Goal: Information Seeking & Learning: Learn about a topic

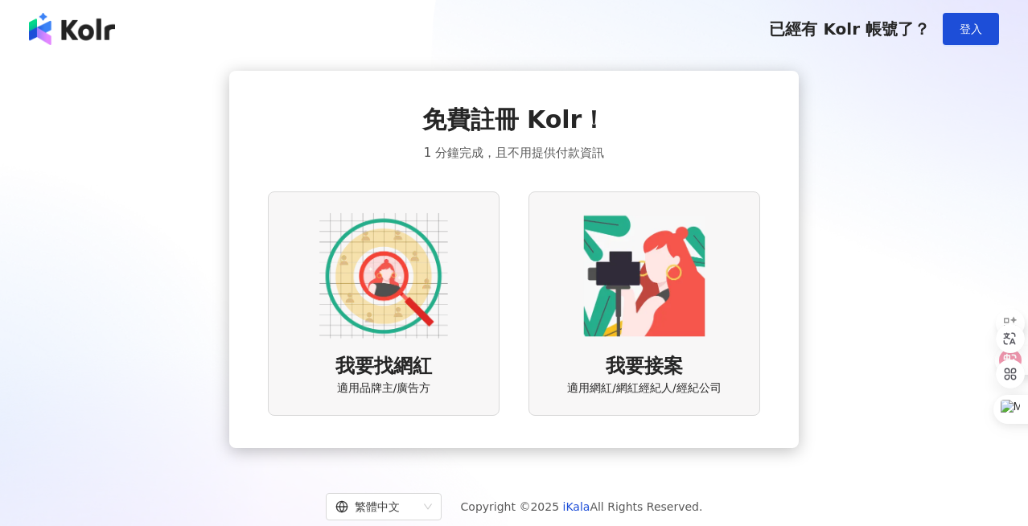
click at [348, 290] on img at bounding box center [383, 276] width 129 height 129
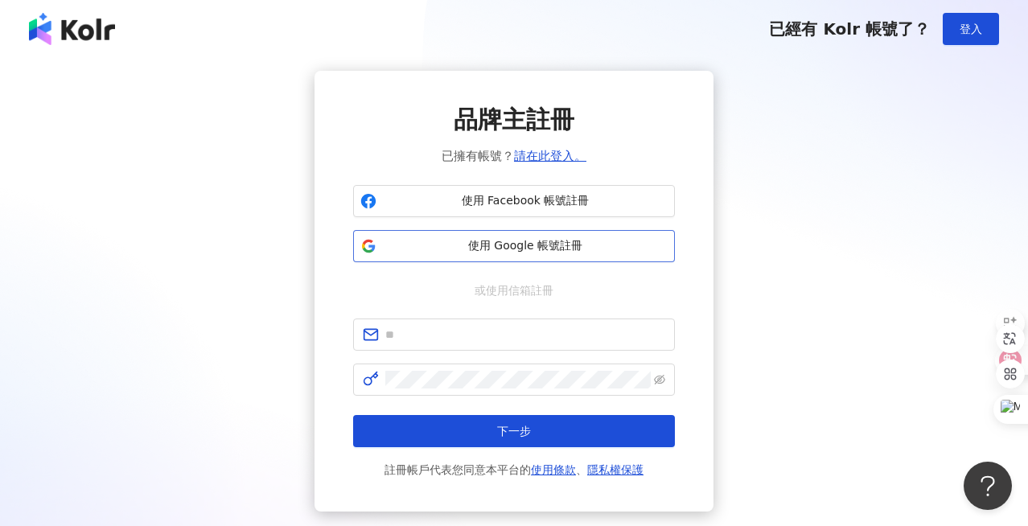
click at [542, 254] on button "使用 Google 帳號註冊" at bounding box center [514, 246] width 322 height 32
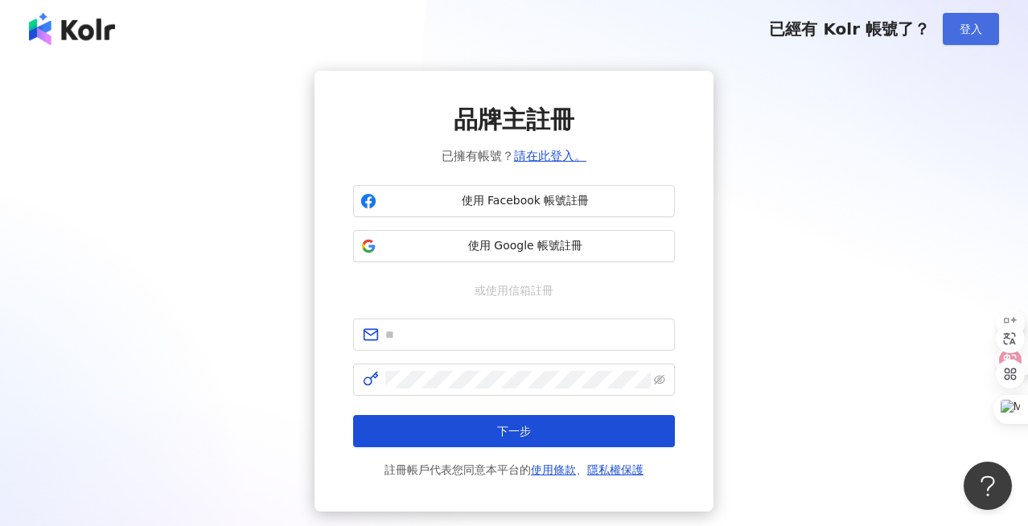
click at [979, 37] on button "登入" at bounding box center [971, 29] width 56 height 32
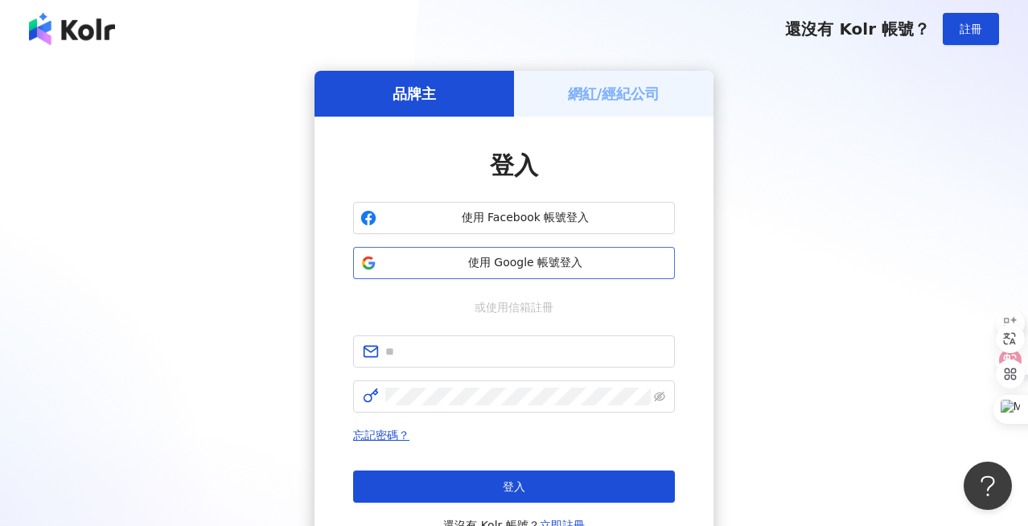
click at [501, 267] on span "使用 Google 帳號登入" at bounding box center [525, 263] width 285 height 16
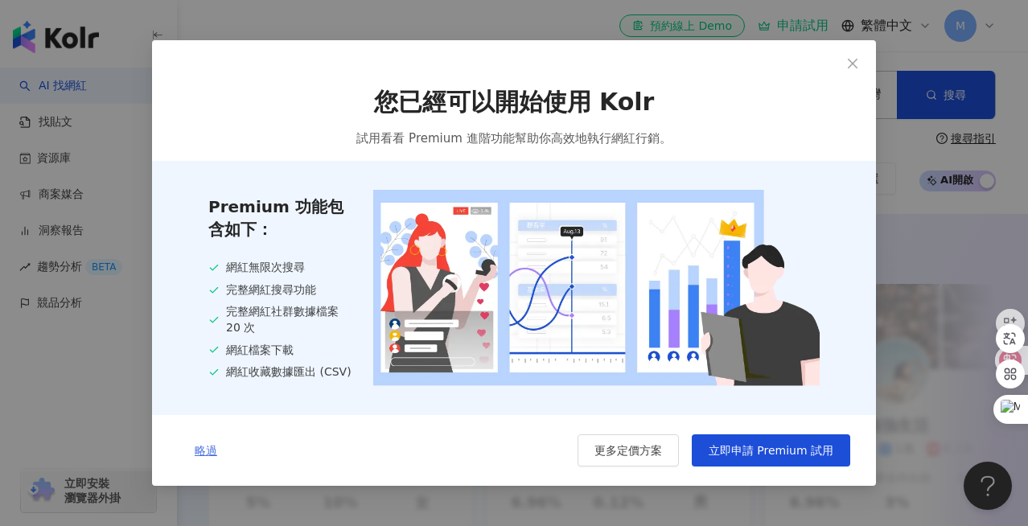
click at [207, 453] on span "略過" at bounding box center [206, 450] width 23 height 13
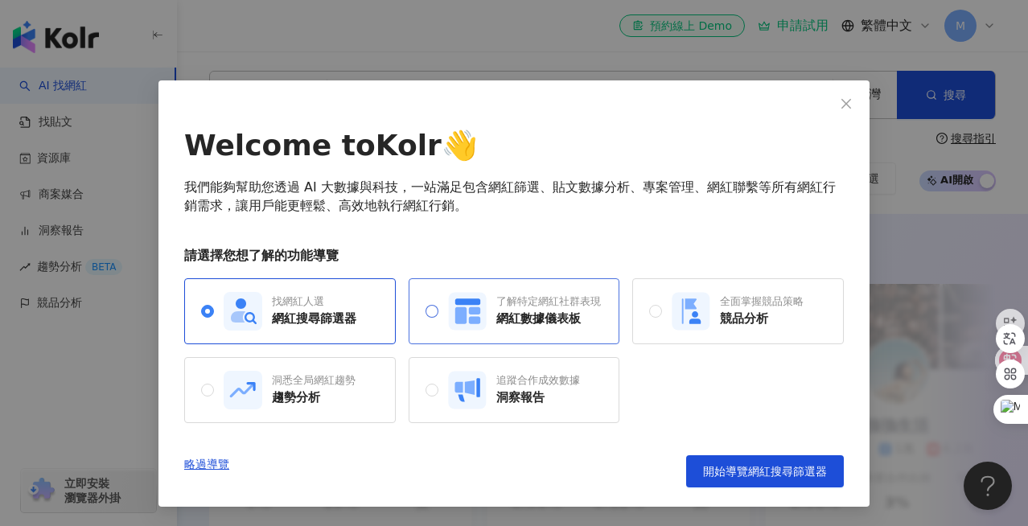
click at [484, 324] on rect at bounding box center [467, 311] width 38 height 38
click at [322, 328] on div "找網紅人選 網紅搜尋篩選器" at bounding box center [290, 311] width 133 height 39
click at [744, 472] on span "開始導覽網紅搜尋篩選器" at bounding box center [765, 471] width 124 height 13
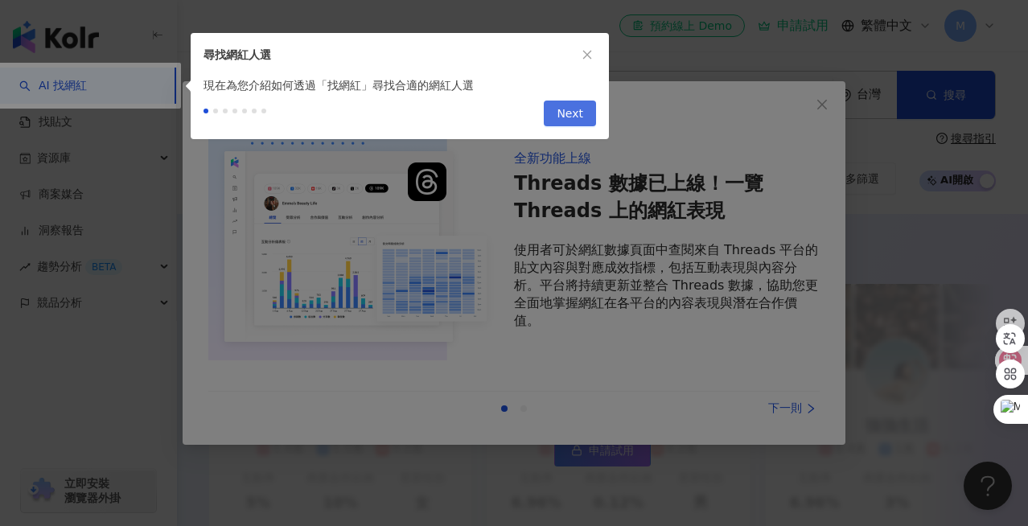
click at [565, 114] on span "Next" at bounding box center [570, 114] width 27 height 26
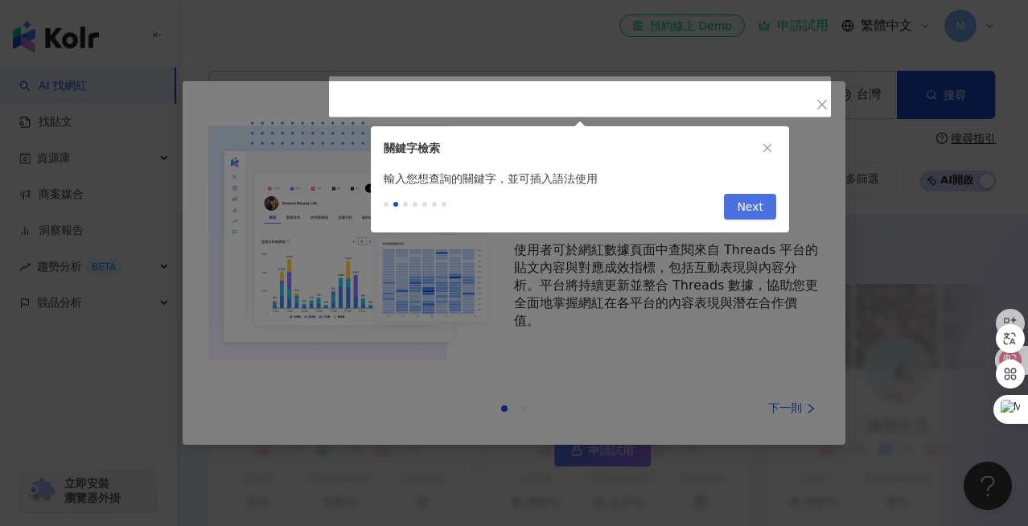
type input "*********"
click at [746, 210] on span "Next" at bounding box center [750, 208] width 27 height 26
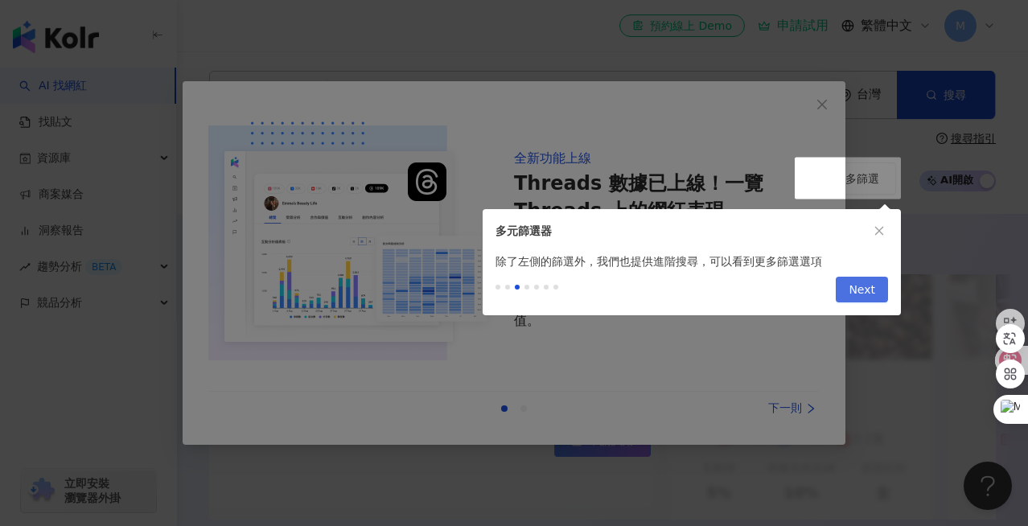
click at [857, 302] on span "Next" at bounding box center [862, 291] width 27 height 26
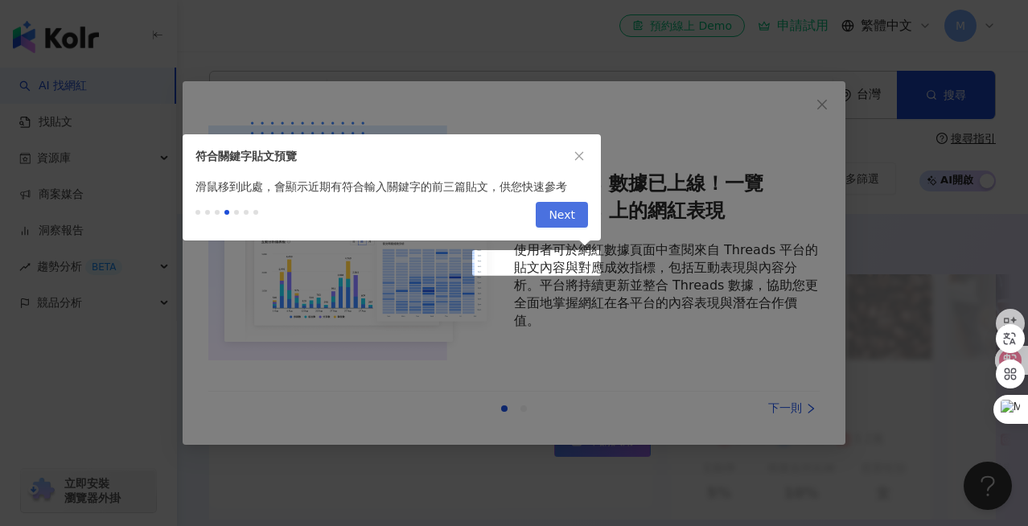
click at [557, 217] on span "Next" at bounding box center [562, 216] width 27 height 26
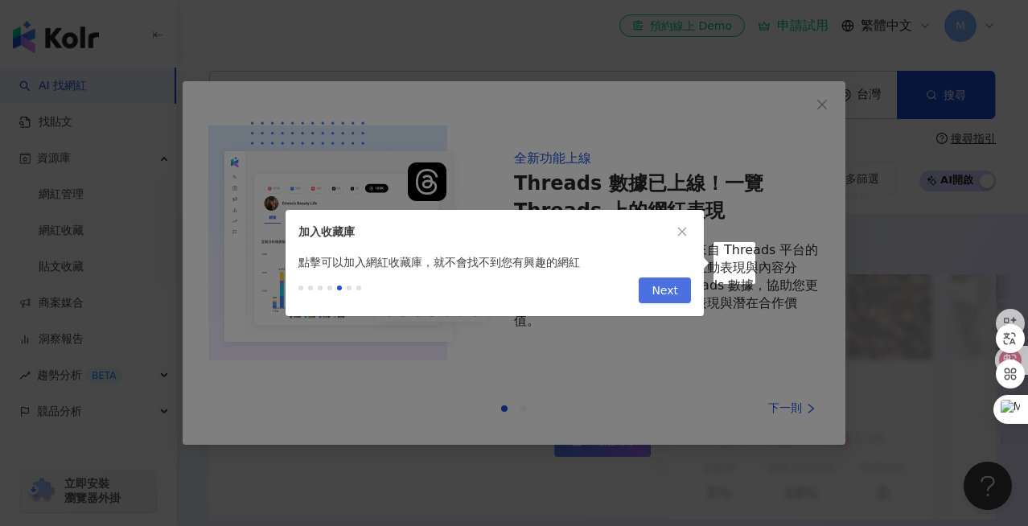
click at [674, 289] on span "Next" at bounding box center [665, 291] width 27 height 26
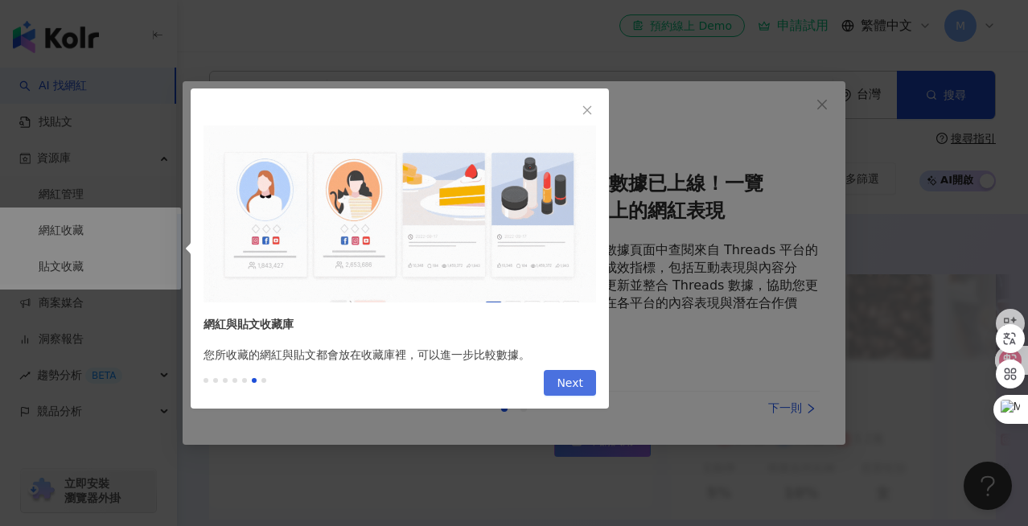
click at [581, 387] on span "Next" at bounding box center [570, 384] width 27 height 26
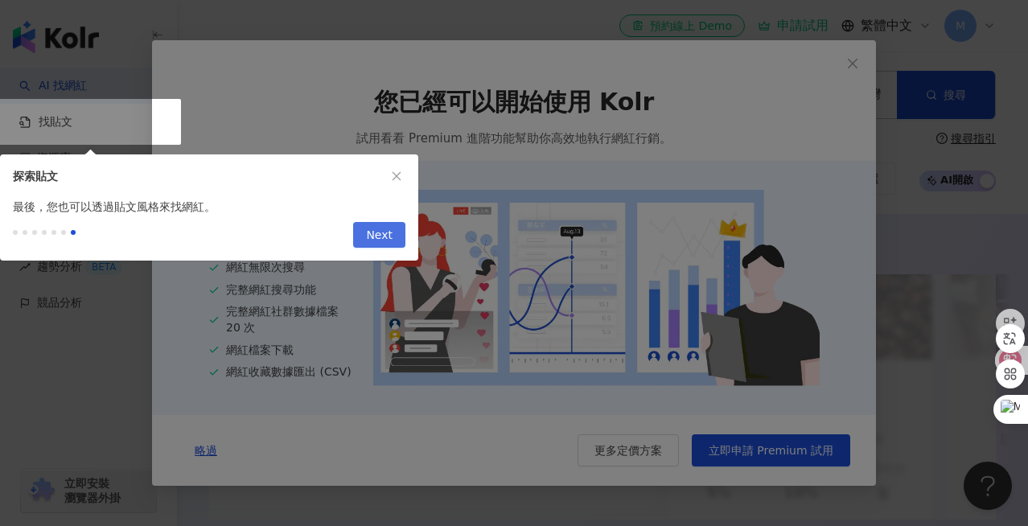
click at [377, 226] on span "Next" at bounding box center [379, 236] width 27 height 26
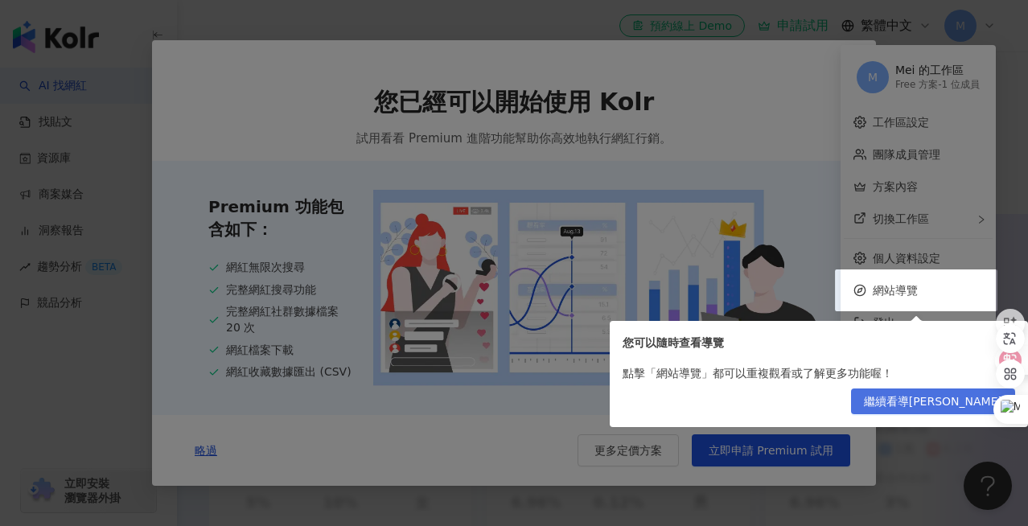
click at [963, 398] on span "繼續看導覽" at bounding box center [933, 403] width 138 height 26
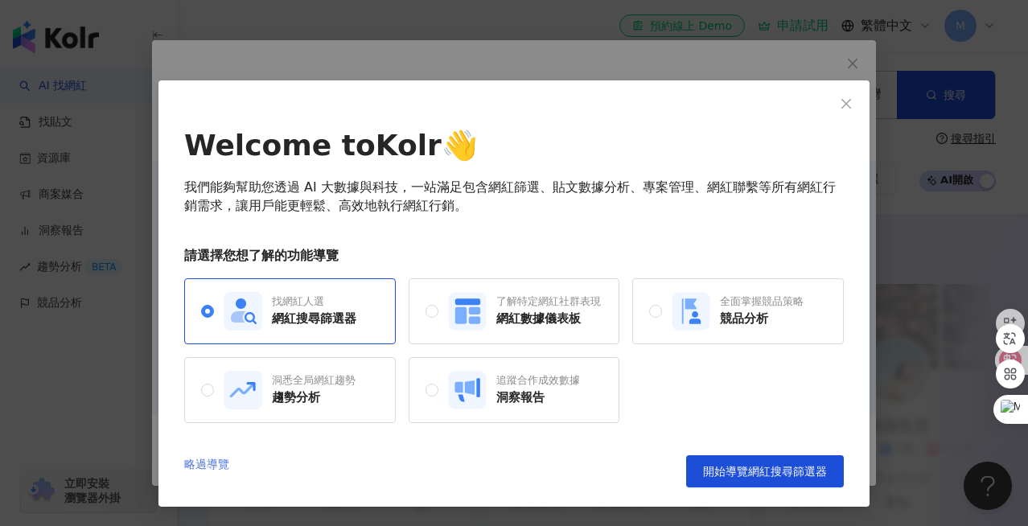
click at [208, 470] on link "略過導覽" at bounding box center [206, 471] width 45 height 32
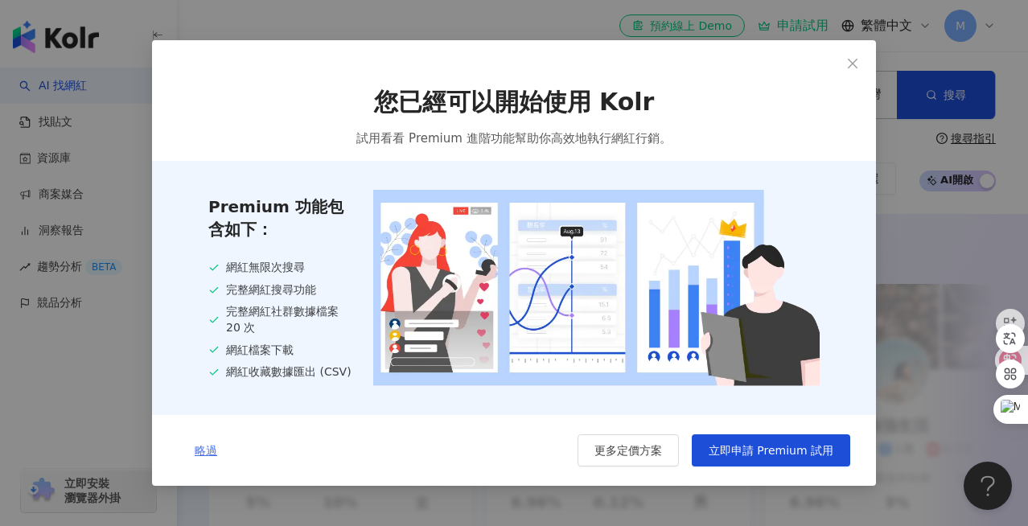
click at [205, 454] on span "略過" at bounding box center [206, 450] width 23 height 13
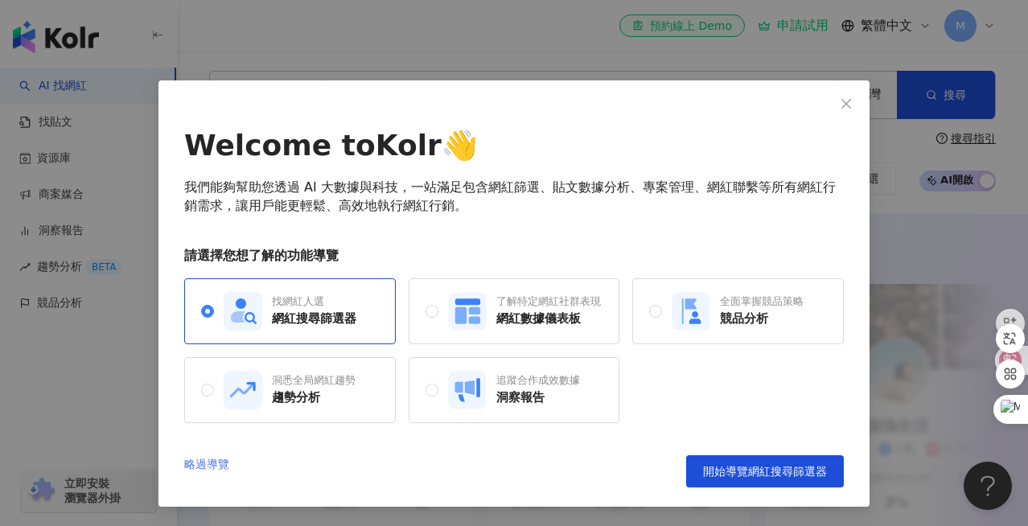
click at [212, 462] on link "略過導覽" at bounding box center [206, 471] width 45 height 32
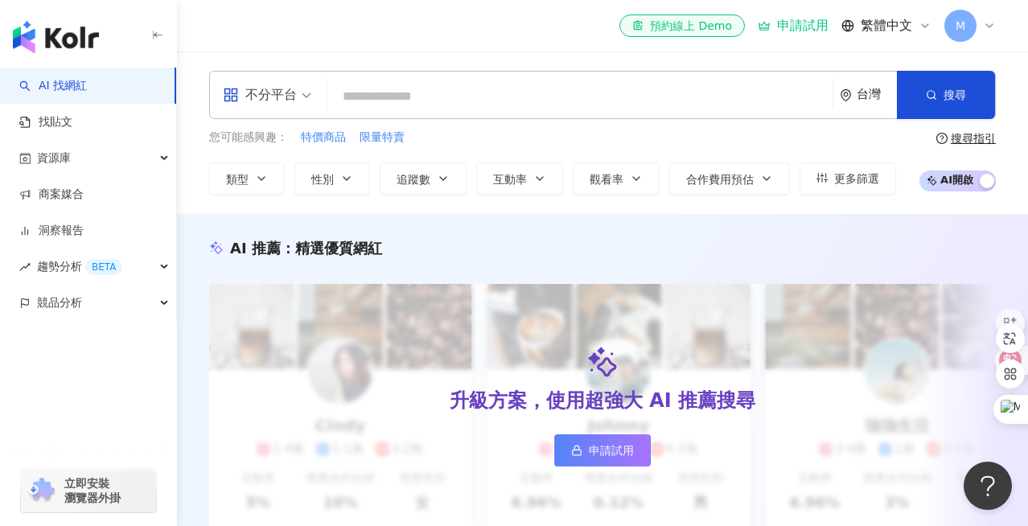
scroll to position [49, 0]
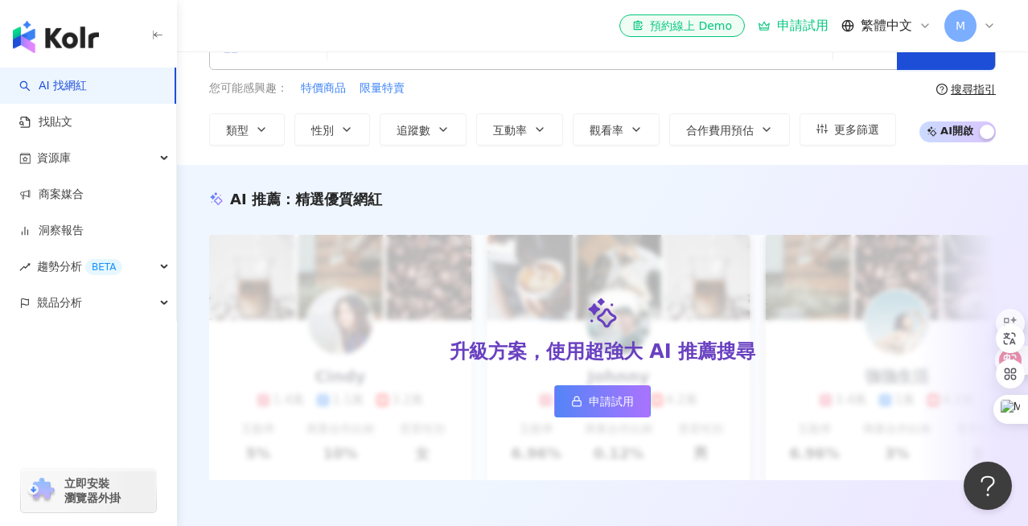
click at [977, 126] on span "AI 開啟 AI 關閉" at bounding box center [958, 132] width 76 height 21
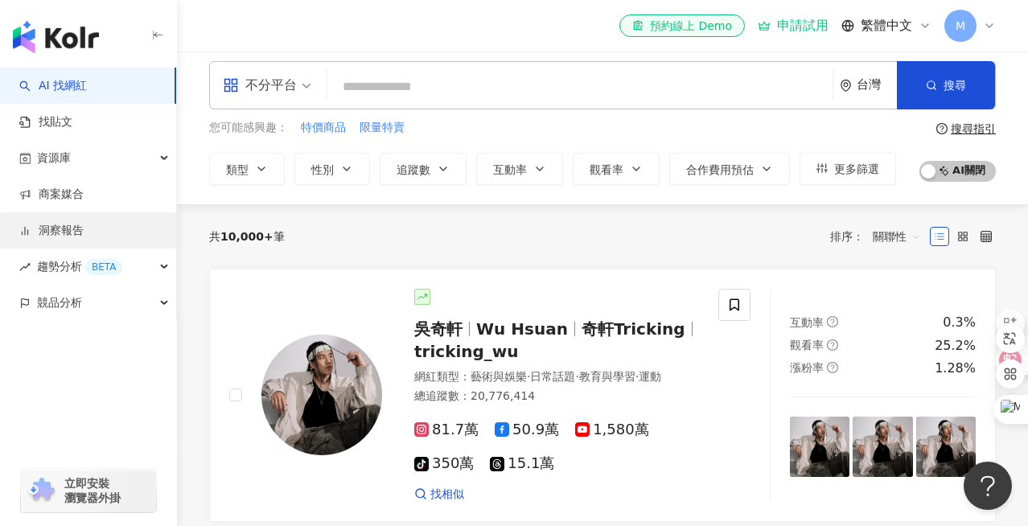
scroll to position [0, 0]
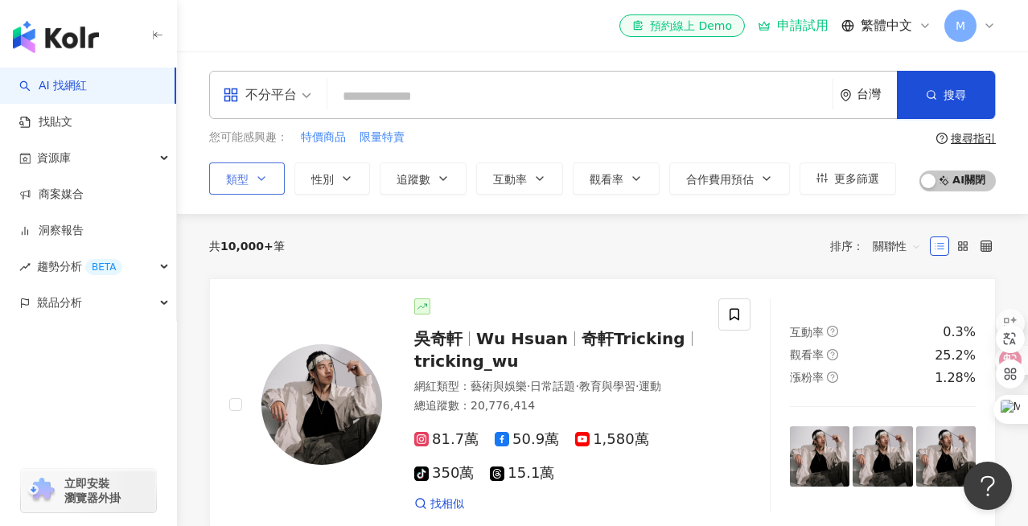
click at [254, 184] on button "類型" at bounding box center [247, 179] width 76 height 32
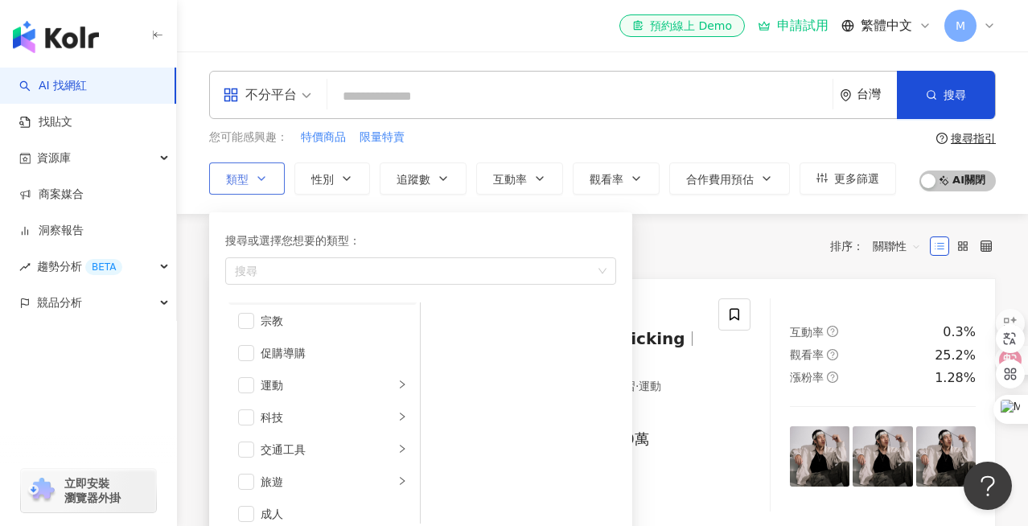
scroll to position [558, 0]
click at [471, 223] on div "搜尋或選擇您想要的類型： 搜尋 藝術與娛樂 美妝時尚 氣候和環境 日常話題 教育與學習 家庭 財經 美食 命理占卜 遊戲 法政社會 生活風格 影視娛樂 醫療與…" at bounding box center [421, 377] width 404 height 311
click at [402, 210] on div "搜尋或選擇您想要的類型： 搜尋 藝術與娛樂 美妝時尚 氣候和環境 日常話題 教育與學習 家庭 財經 美食 命理占卜 遊戲 法政社會 生活風格 影視娛樂 醫療與…" at bounding box center [414, 373] width 410 height 339
click at [736, 231] on div "共 10,000+ 筆 排序： 關聯性" at bounding box center [602, 246] width 787 height 64
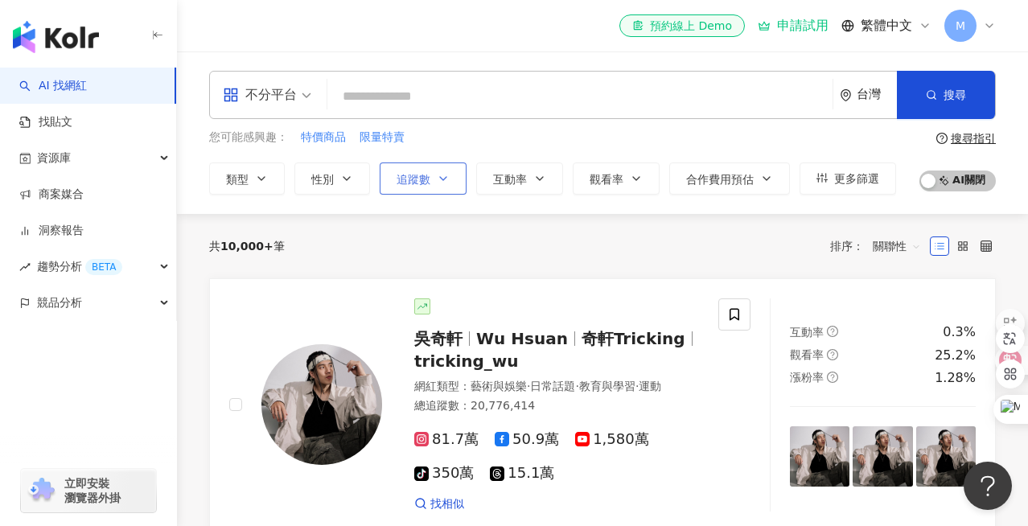
click at [438, 181] on icon "button" at bounding box center [443, 178] width 13 height 13
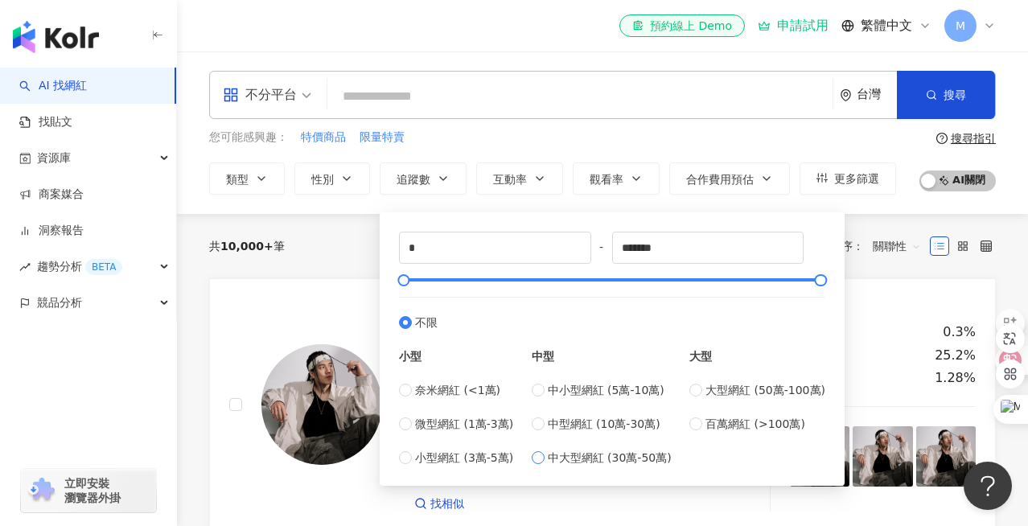
type input "******"
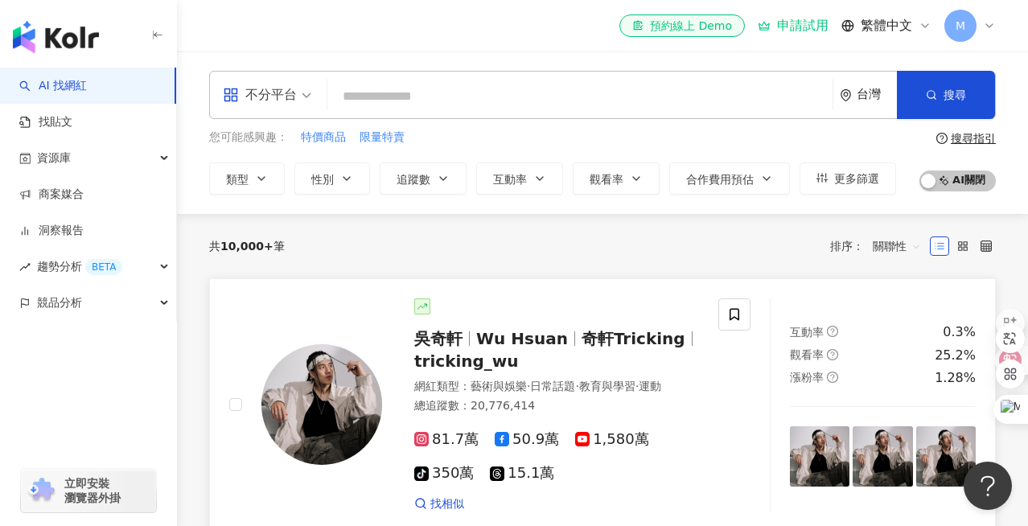
click at [876, 304] on div "互動率 0.3% 觀看率 25.2% 漲粉率 1.28%" at bounding box center [882, 406] width 225 height 214
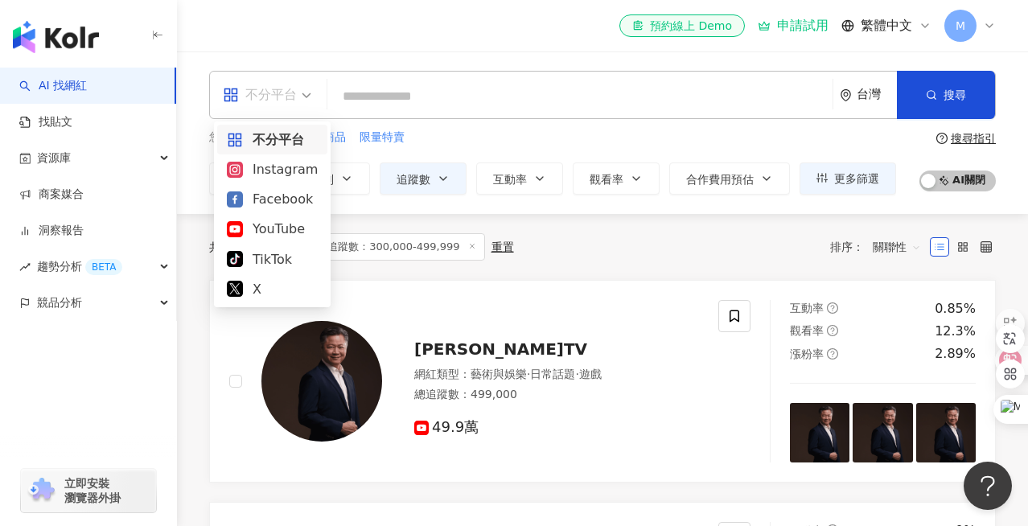
click at [295, 89] on div "不分平台" at bounding box center [260, 95] width 74 height 26
click at [282, 175] on div "Instagram" at bounding box center [272, 169] width 91 height 20
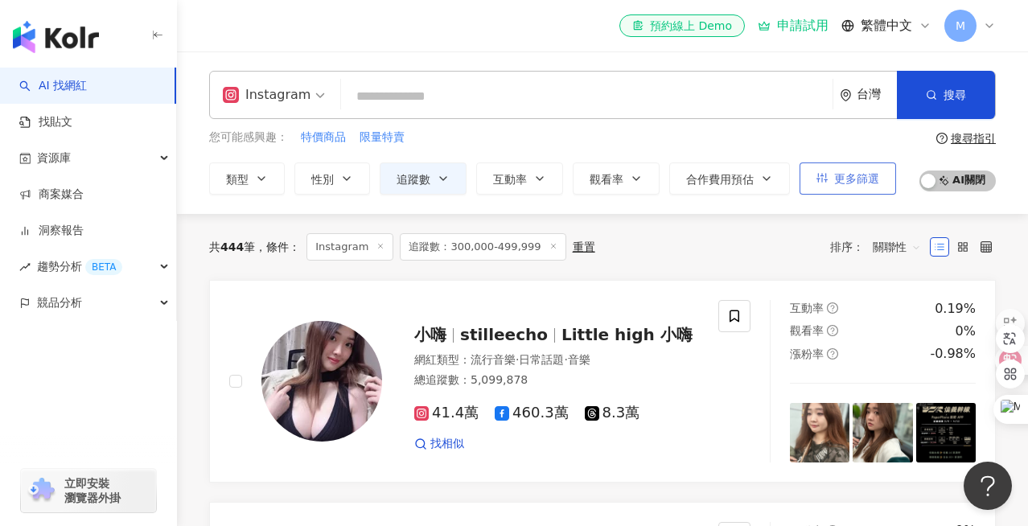
click at [864, 185] on button "更多篩選" at bounding box center [848, 179] width 97 height 32
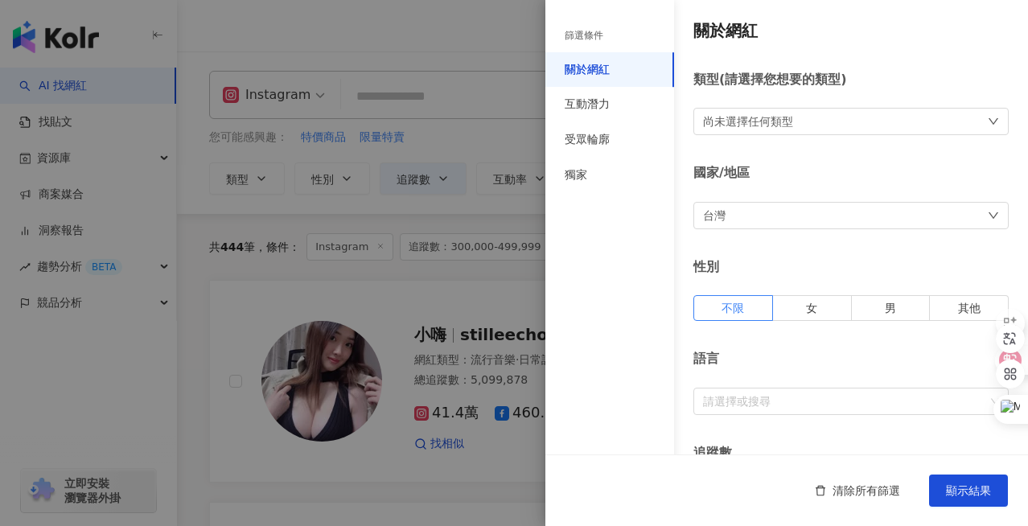
click at [722, 129] on div "尚未選擇任何類型" at bounding box center [748, 122] width 90 height 18
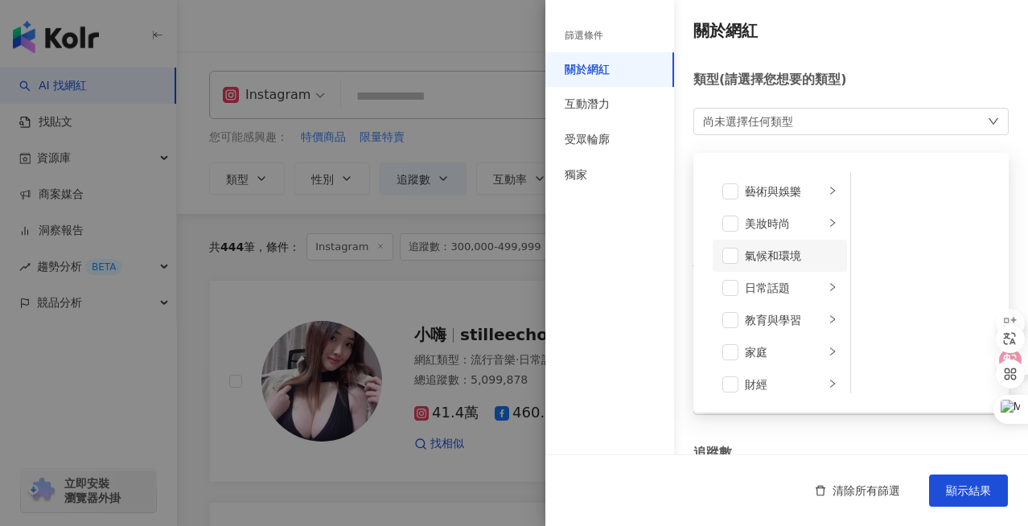
scroll to position [10, 0]
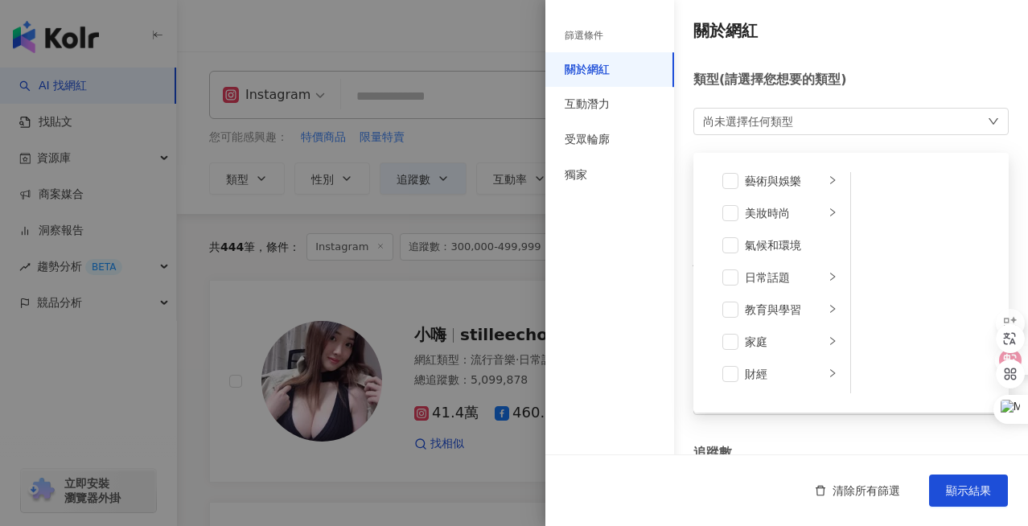
click at [838, 168] on div "藝術與娛樂 美妝時尚 氣候和環境 日常話題 教育與學習 家庭 財經 美食 命理占卜 遊戲 法政社會 生活風格 影視娛樂 醫療與健康 寵物 攝影 感情 宗教 促…" at bounding box center [851, 283] width 296 height 241
click at [833, 175] on icon "right" at bounding box center [833, 180] width 10 height 10
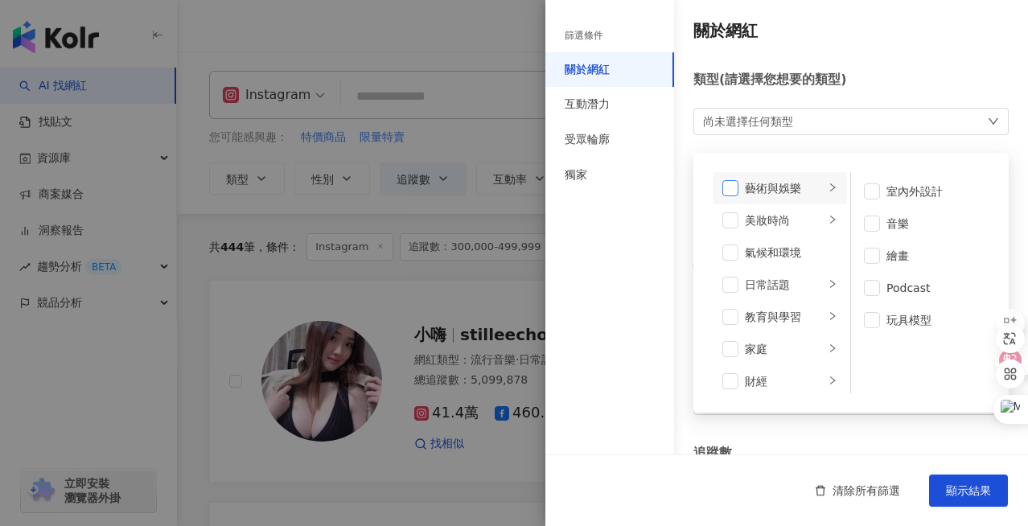
click at [728, 190] on span at bounding box center [731, 188] width 16 height 16
click at [783, 224] on div "美妝時尚" at bounding box center [785, 221] width 80 height 18
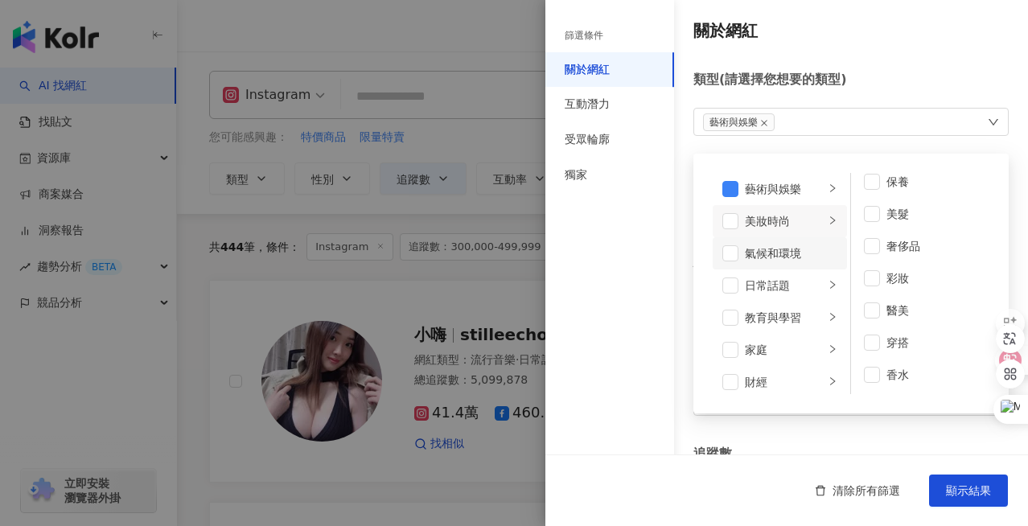
click at [778, 256] on div "氣候和環境" at bounding box center [791, 254] width 93 height 18
click at [799, 279] on div "日常話題" at bounding box center [785, 286] width 80 height 18
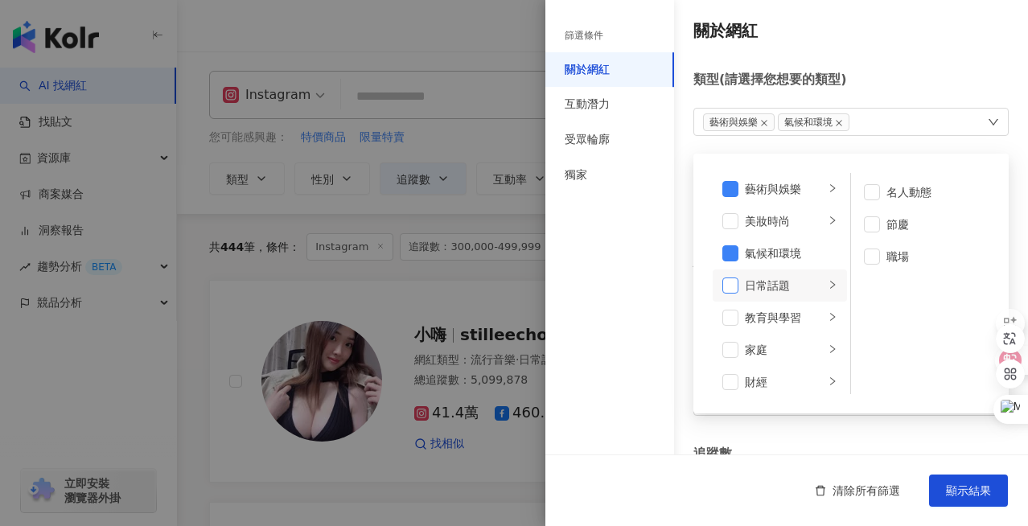
click at [736, 287] on span at bounding box center [731, 286] width 16 height 16
click at [773, 321] on div "教育與學習" at bounding box center [785, 318] width 80 height 18
click at [732, 322] on span at bounding box center [731, 318] width 16 height 16
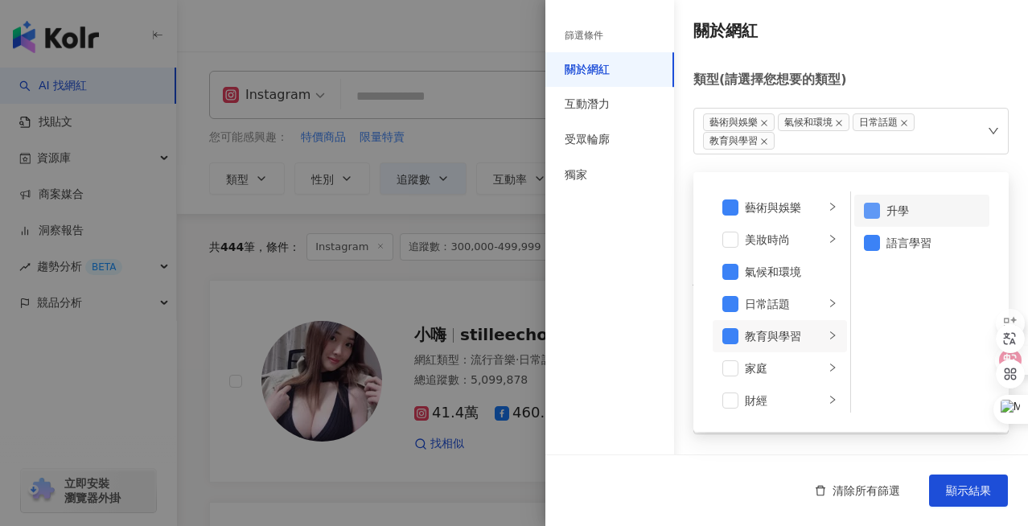
click at [876, 208] on span at bounding box center [872, 211] width 16 height 16
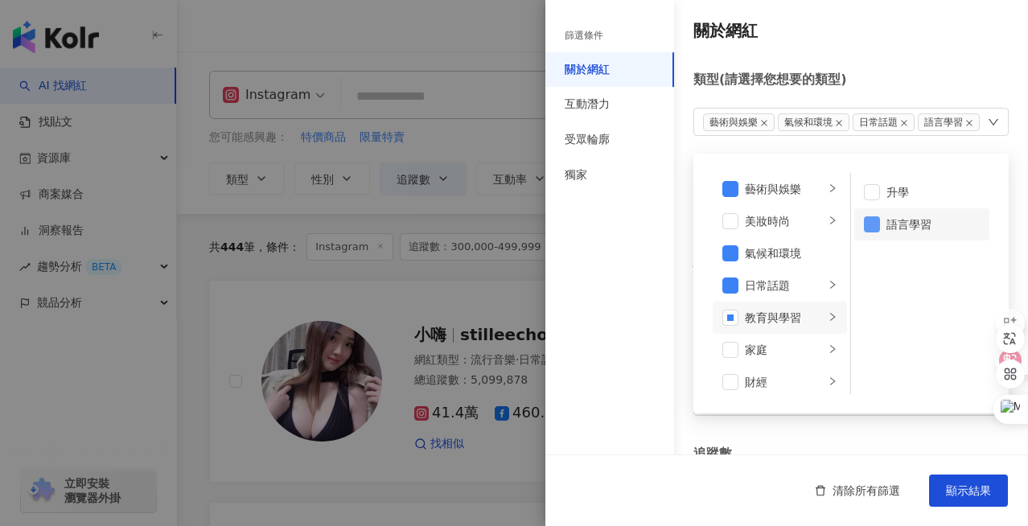
click at [868, 228] on span at bounding box center [872, 224] width 16 height 16
click at [734, 314] on span at bounding box center [731, 318] width 16 height 16
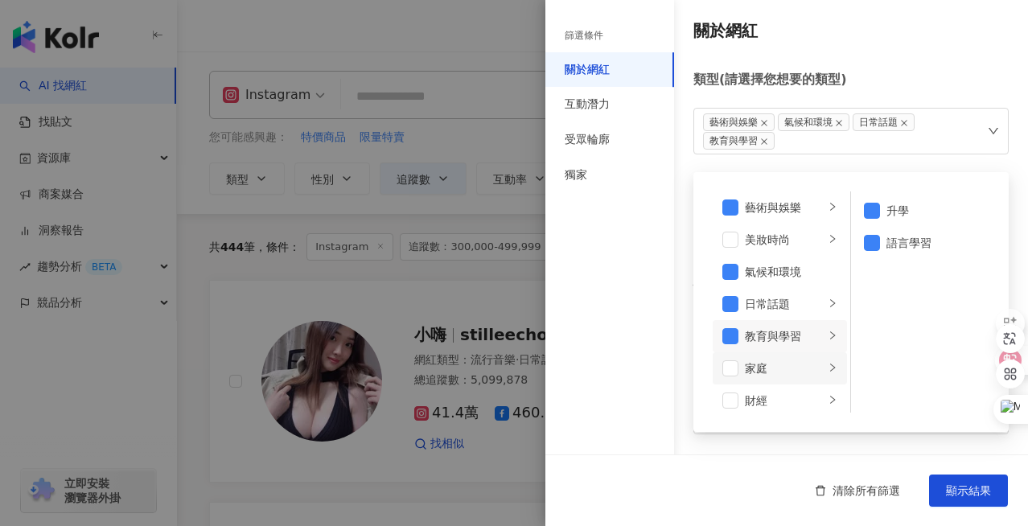
click at [772, 365] on div "家庭" at bounding box center [785, 369] width 80 height 18
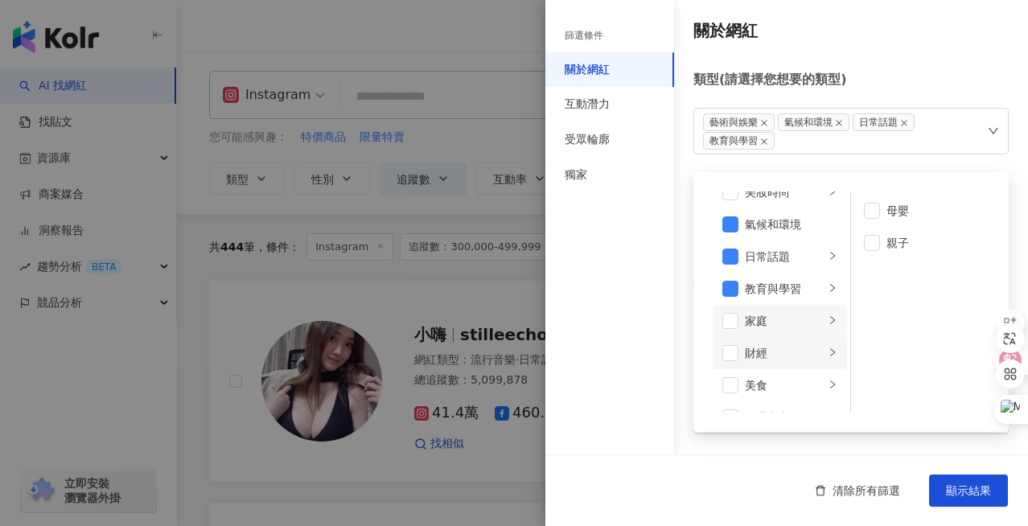
scroll to position [56, 0]
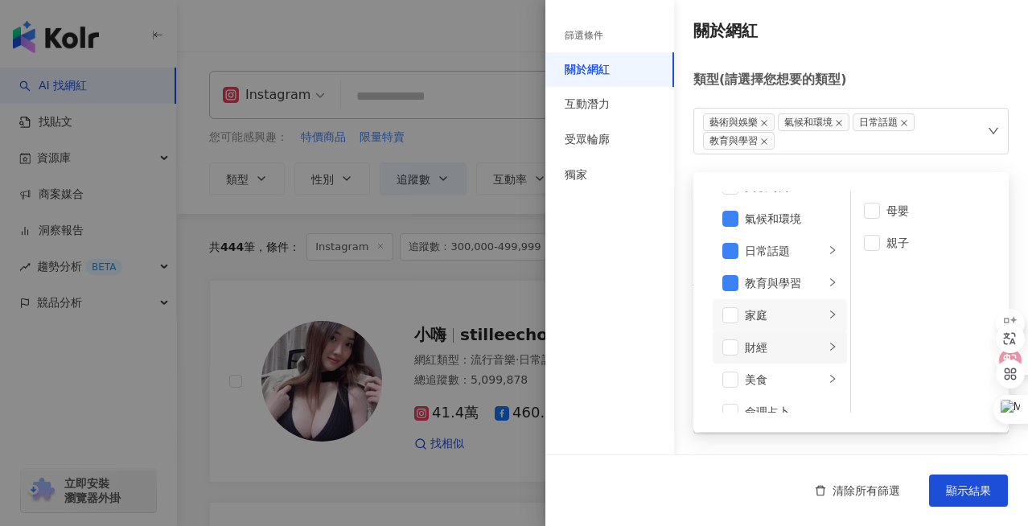
click at [779, 348] on div "財經" at bounding box center [785, 348] width 80 height 18
click at [732, 352] on span at bounding box center [731, 348] width 16 height 16
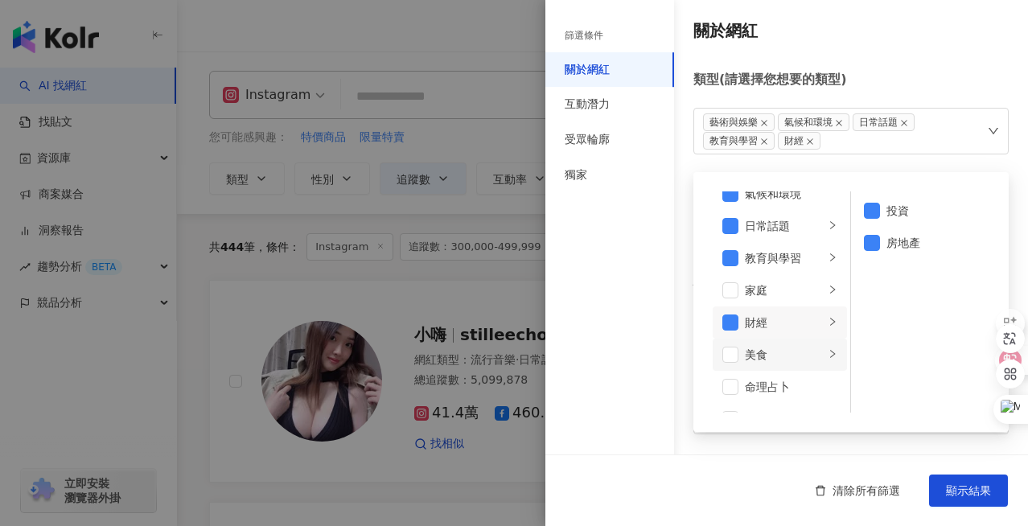
scroll to position [89, 0]
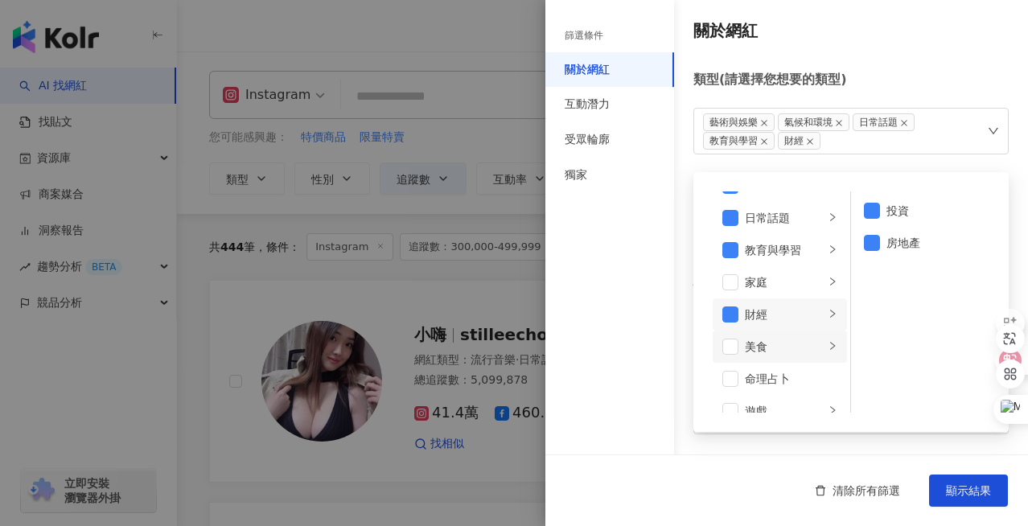
click at [776, 352] on div "美食" at bounding box center [785, 347] width 80 height 18
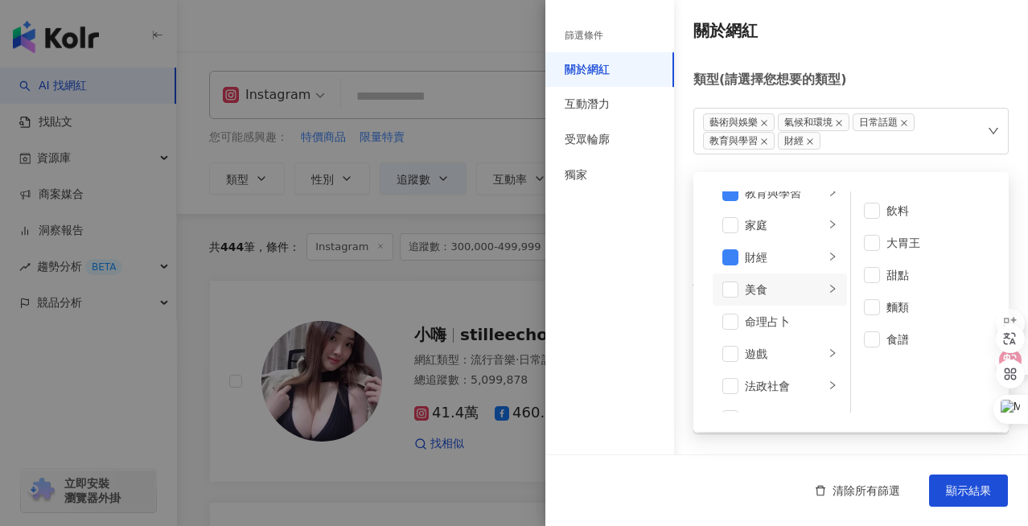
scroll to position [148, 0]
click at [782, 315] on div "命理占卜" at bounding box center [791, 320] width 93 height 18
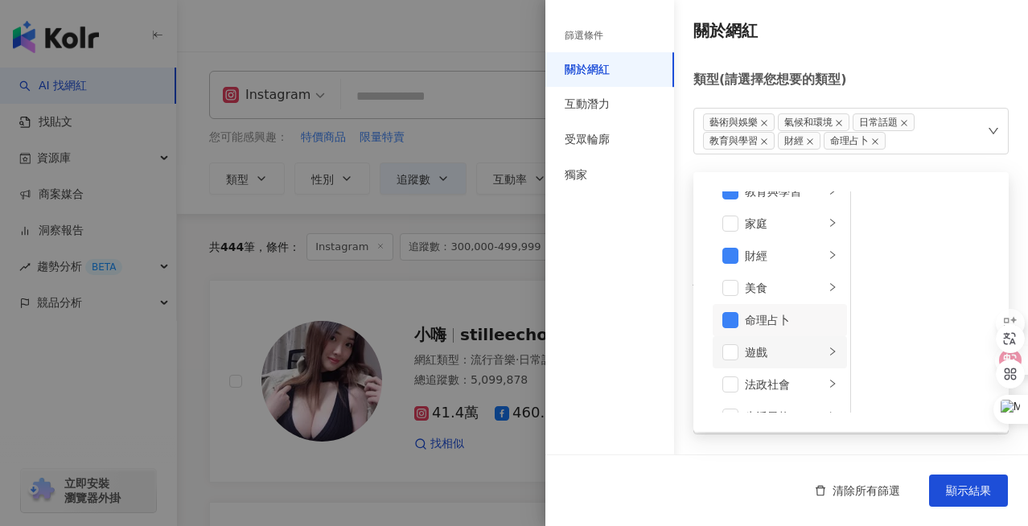
scroll to position [177, 0]
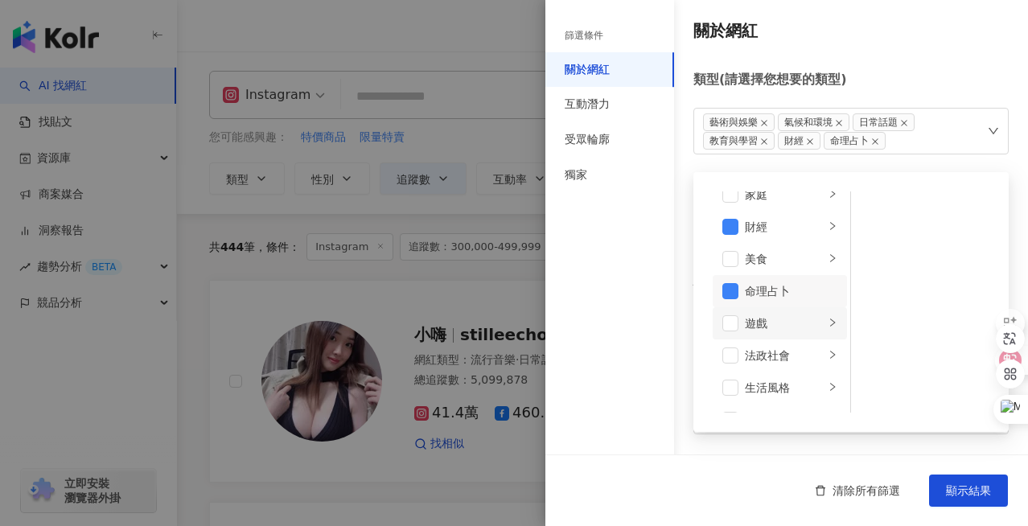
click at [766, 326] on div "遊戲" at bounding box center [785, 324] width 80 height 18
click at [736, 328] on span at bounding box center [731, 323] width 16 height 16
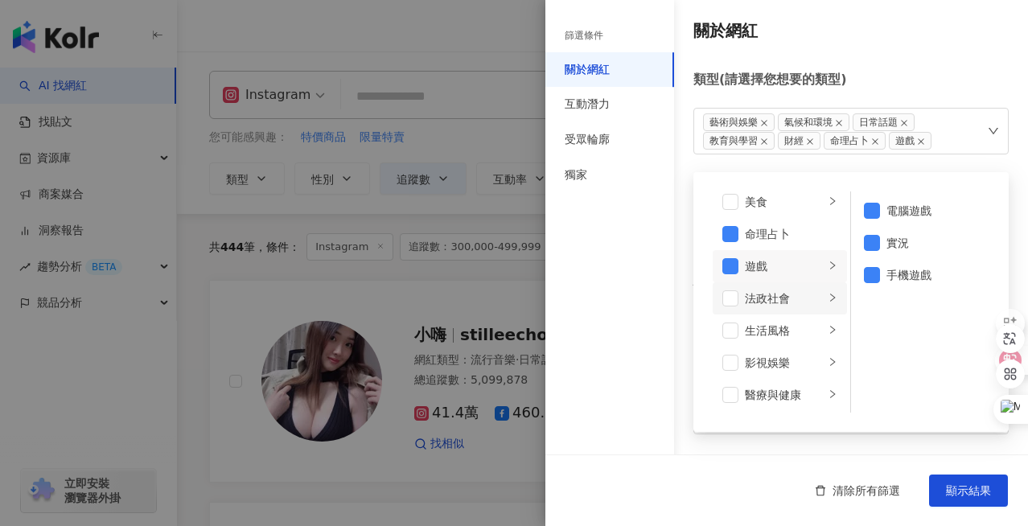
scroll to position [236, 0]
click at [768, 291] on div "法政社會" at bounding box center [785, 297] width 80 height 18
click at [732, 300] on span at bounding box center [731, 297] width 16 height 16
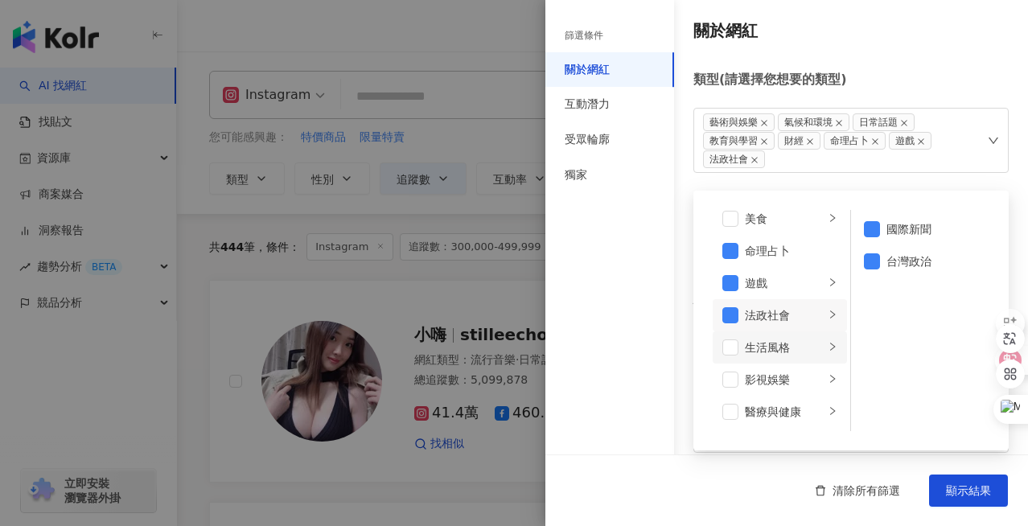
click at [769, 345] on div "生活風格" at bounding box center [785, 348] width 80 height 18
click at [763, 376] on div "影視娛樂" at bounding box center [785, 380] width 80 height 18
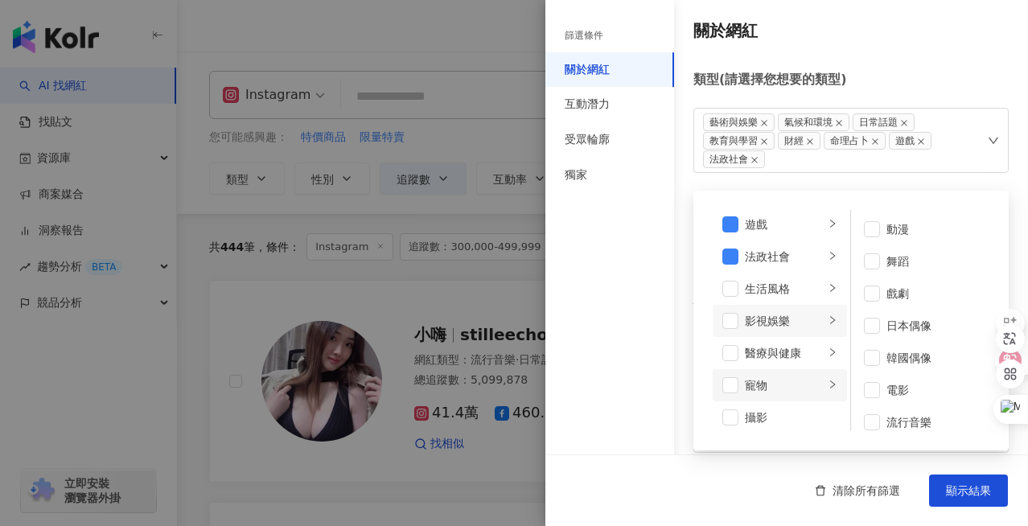
scroll to position [299, 0]
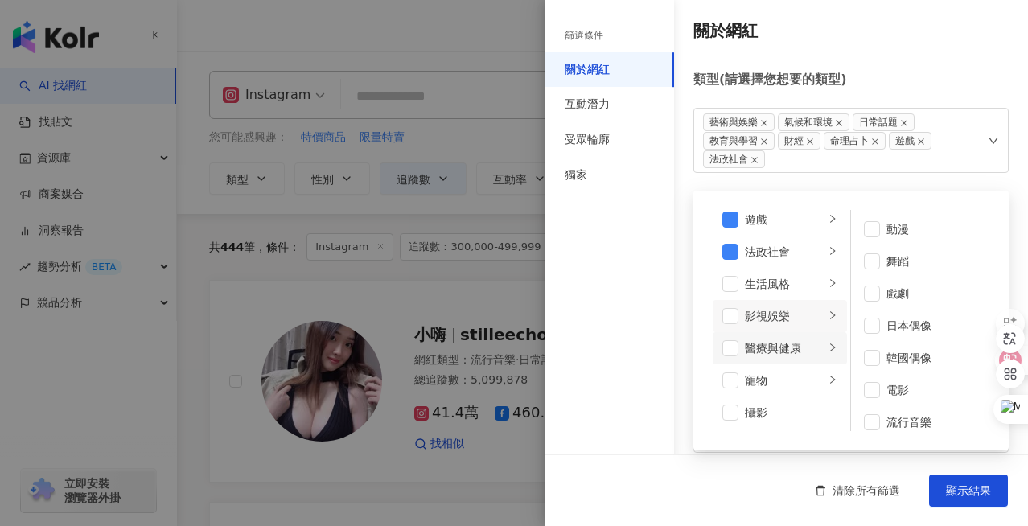
click at [790, 340] on div "醫療與健康" at bounding box center [785, 349] width 80 height 18
click at [723, 353] on span at bounding box center [731, 348] width 16 height 16
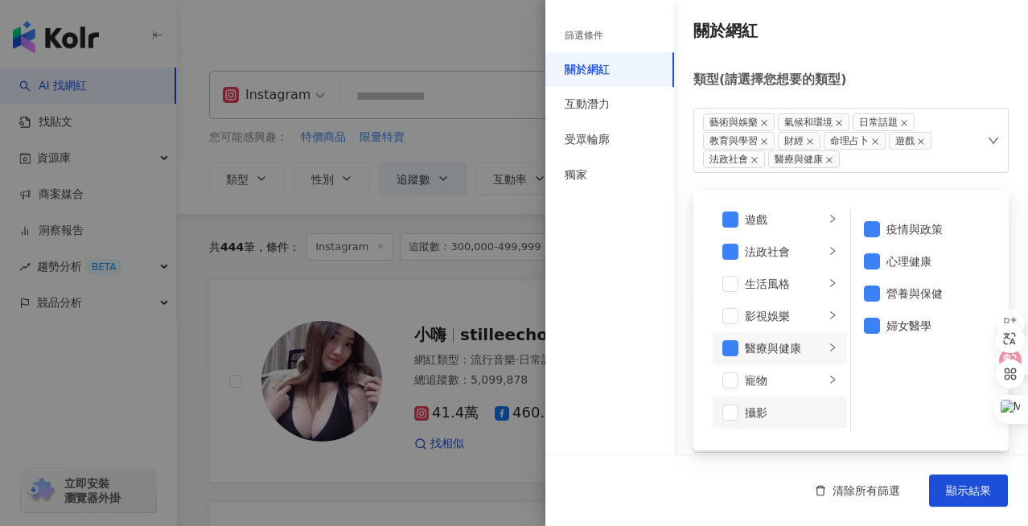
click at [778, 423] on li "攝影" at bounding box center [780, 413] width 134 height 32
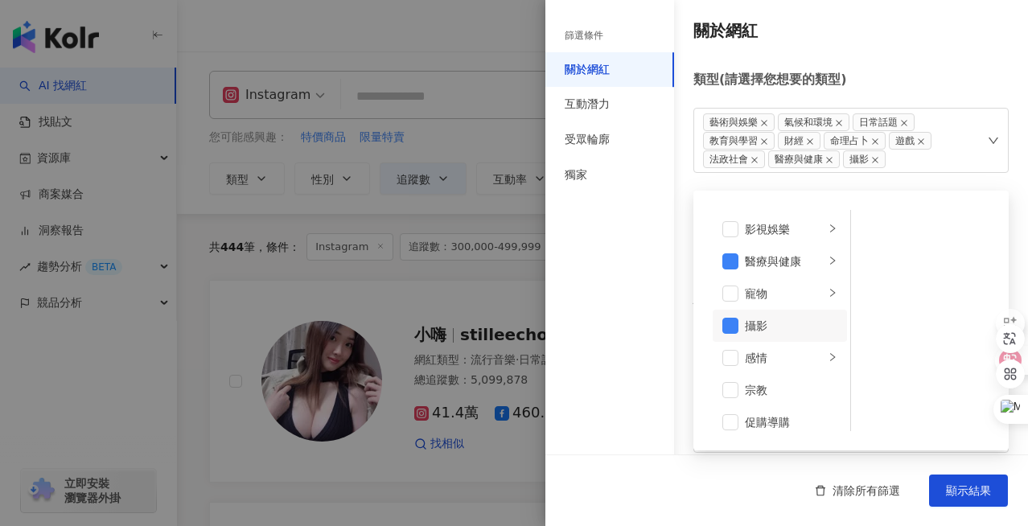
scroll to position [394, 0]
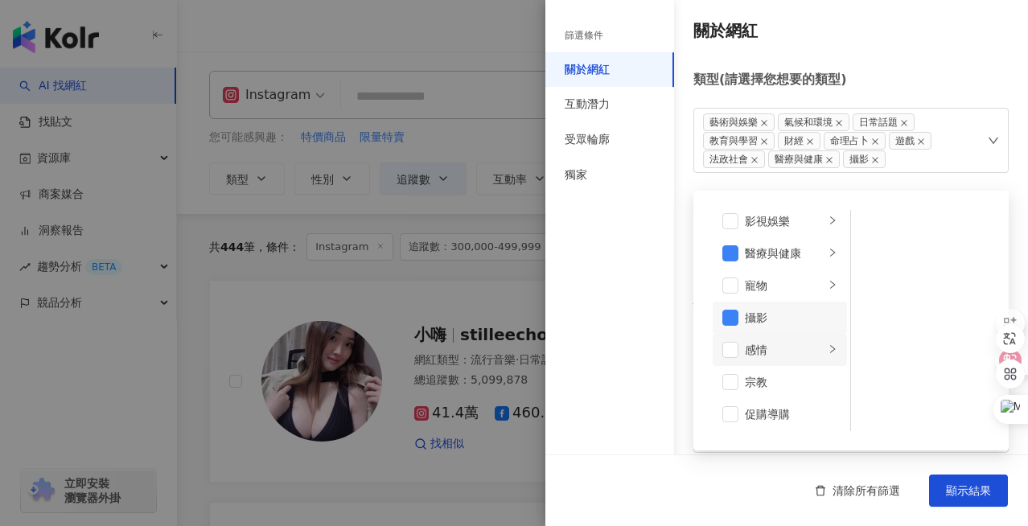
click at [771, 344] on div "感情" at bounding box center [785, 350] width 80 height 18
click at [768, 390] on div "宗教" at bounding box center [791, 382] width 93 height 18
click at [736, 390] on span at bounding box center [731, 382] width 16 height 16
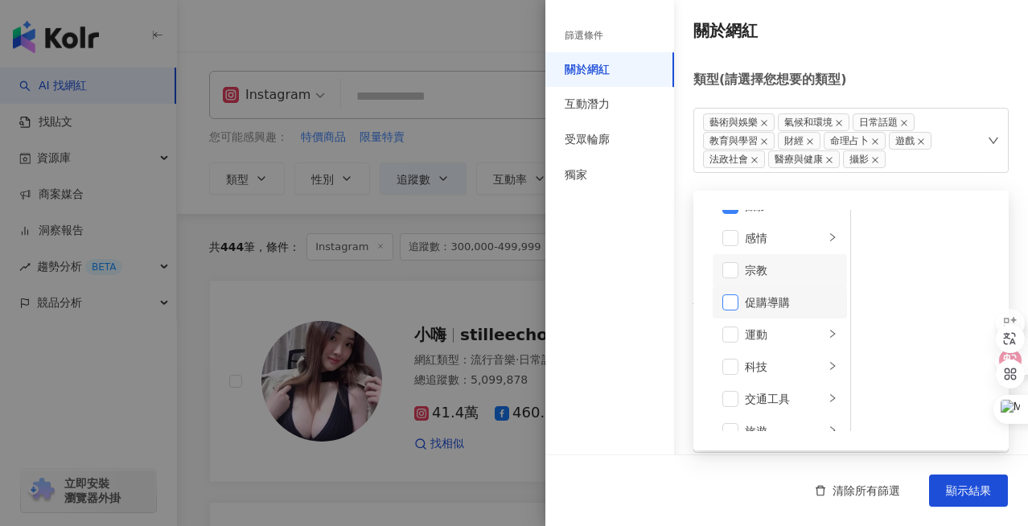
scroll to position [509, 0]
click at [768, 327] on div "運動" at bounding box center [785, 333] width 80 height 18
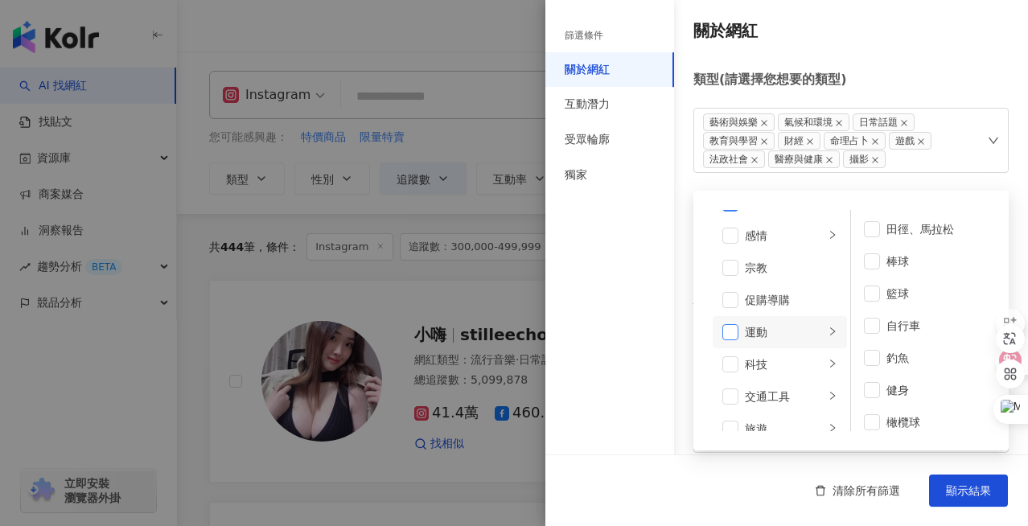
click at [736, 335] on span at bounding box center [731, 332] width 16 height 16
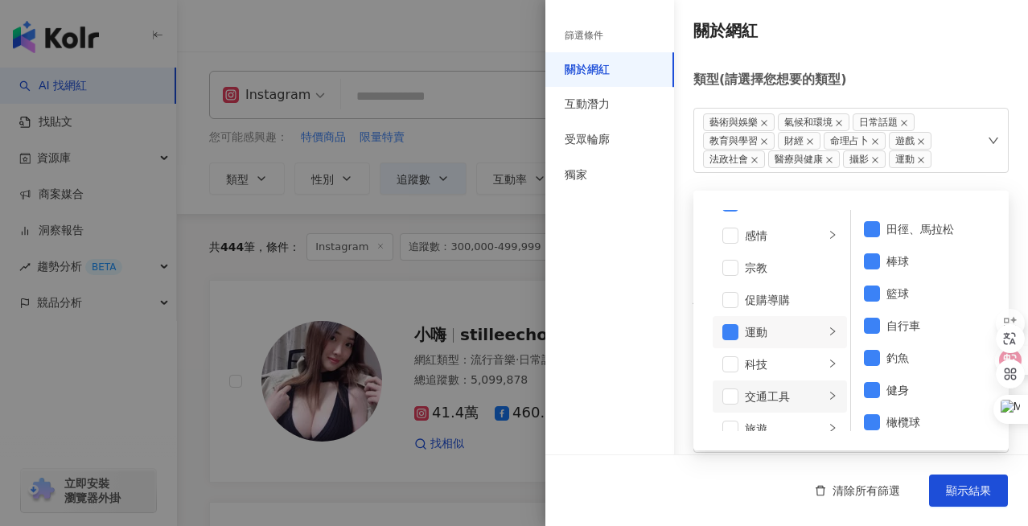
scroll to position [558, 0]
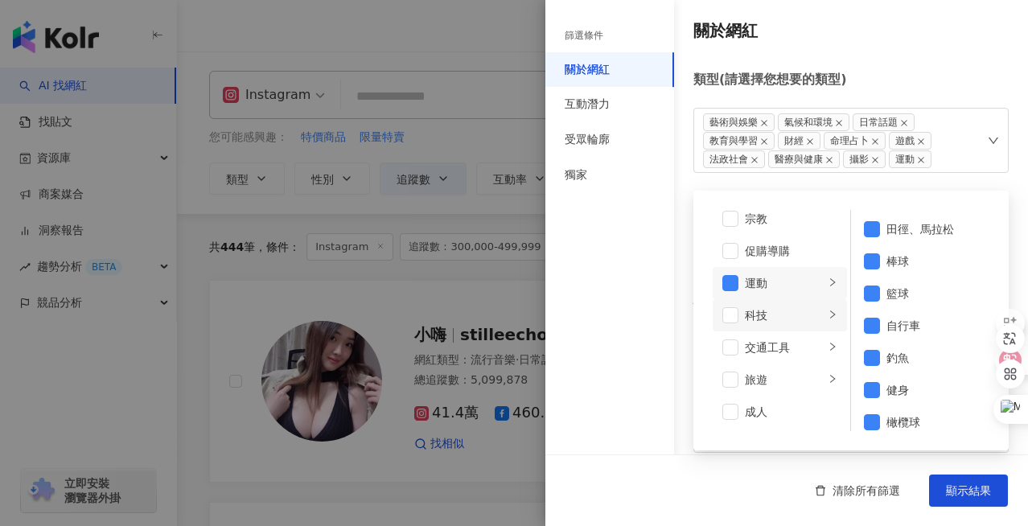
click at [773, 318] on div "科技" at bounding box center [785, 316] width 80 height 18
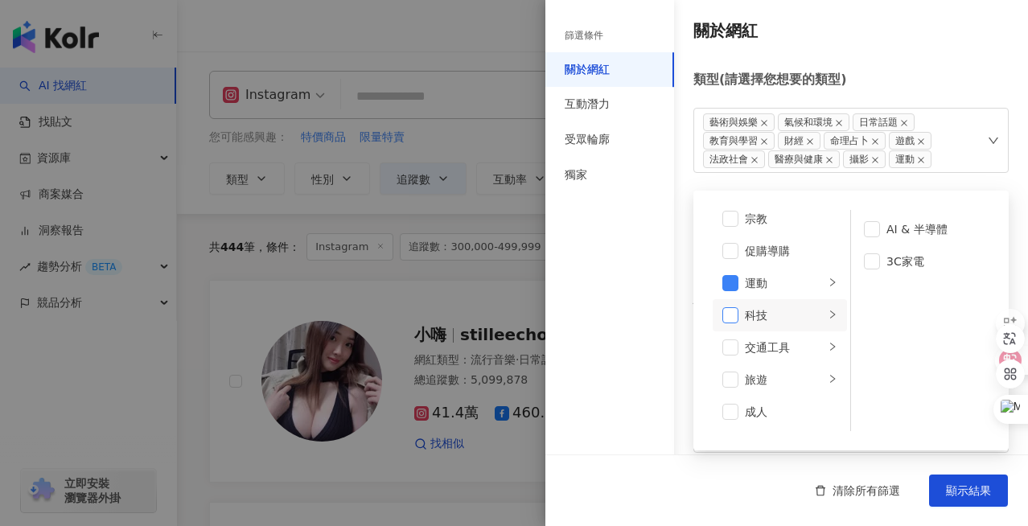
click at [737, 319] on span at bounding box center [731, 315] width 16 height 16
click at [778, 352] on div "交通工具" at bounding box center [785, 348] width 80 height 18
click at [777, 394] on li "旅遊" at bounding box center [780, 380] width 134 height 32
click at [736, 383] on span at bounding box center [731, 380] width 16 height 16
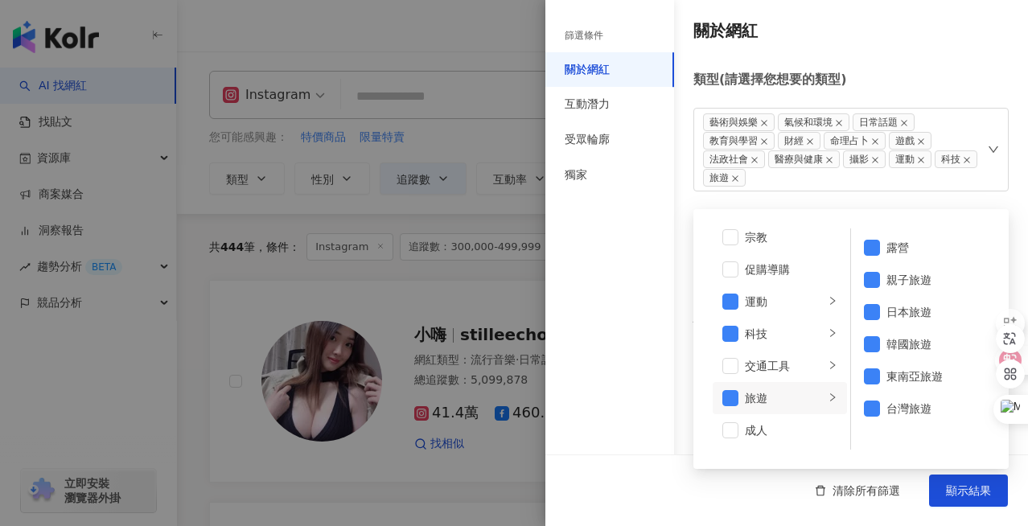
click at [777, 474] on div "清除所有篩選 顯示結果" at bounding box center [787, 491] width 483 height 72
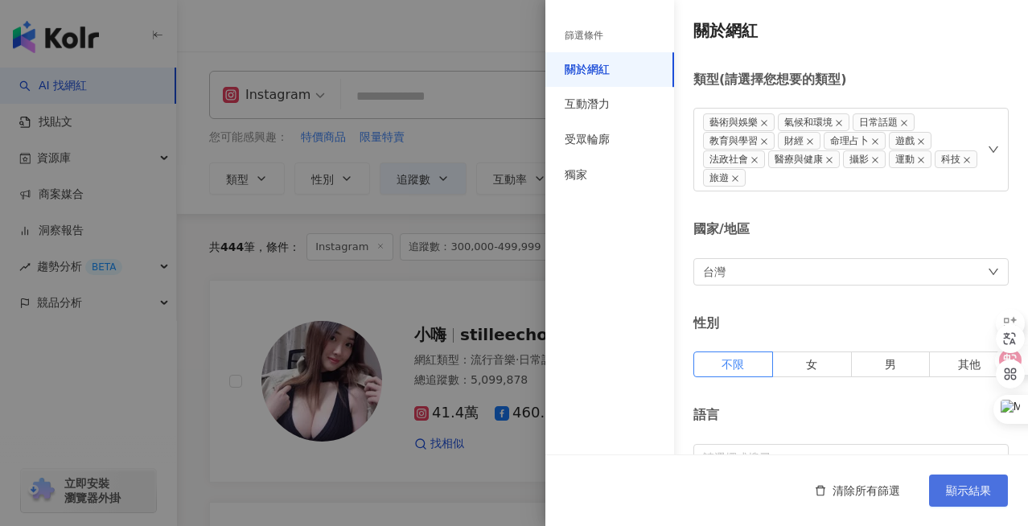
click at [952, 497] on button "顯示結果" at bounding box center [969, 491] width 79 height 32
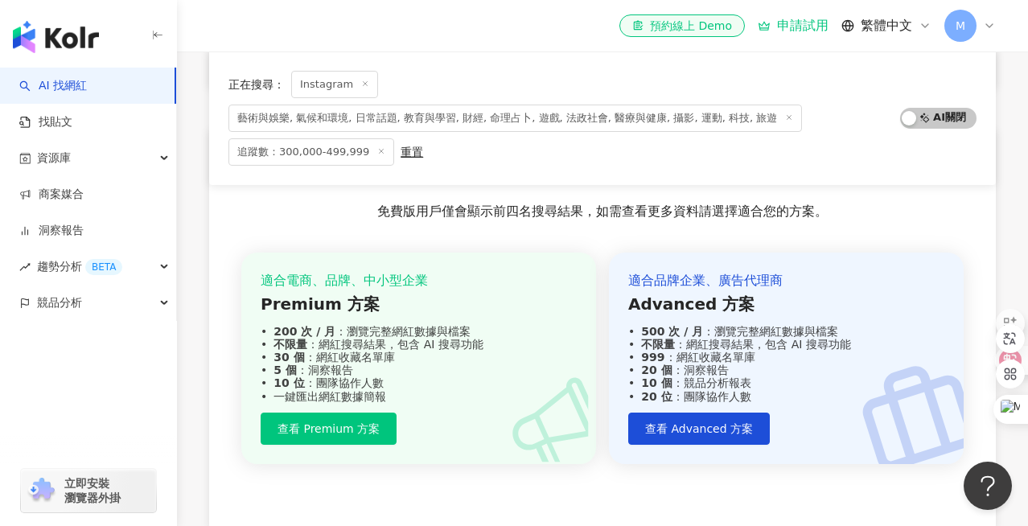
scroll to position [1265, 0]
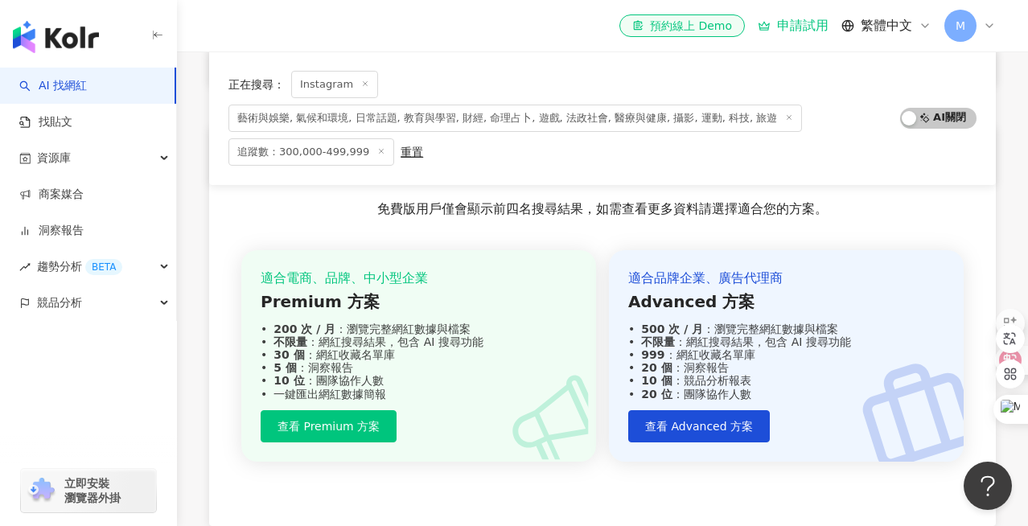
click at [521, 123] on span "藝術與娛樂, 氣候和環境, 日常話題, 教育與學習, 財經, 命理占卜, 遊戲, 法政社會, 醫療與健康, 攝影, 運動, 科技, 旅遊" at bounding box center [516, 118] width 574 height 27
click at [744, 122] on span "藝術與娛樂, 氣候和環境, 日常話題, 教育與學習, 財經, 命理占卜, 遊戲, 法政社會, 醫療與健康, 攝影, 運動, 科技, 旅遊" at bounding box center [516, 118] width 574 height 27
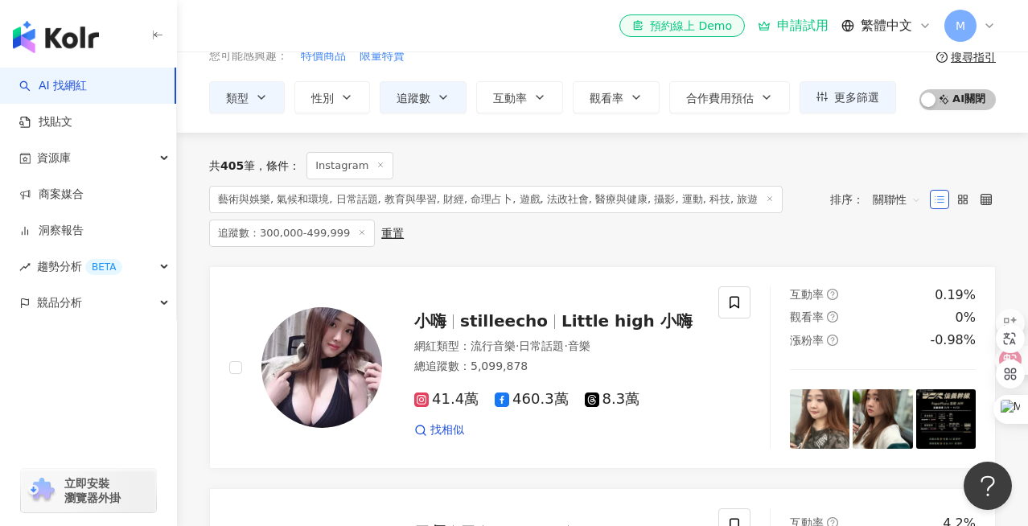
scroll to position [0, 0]
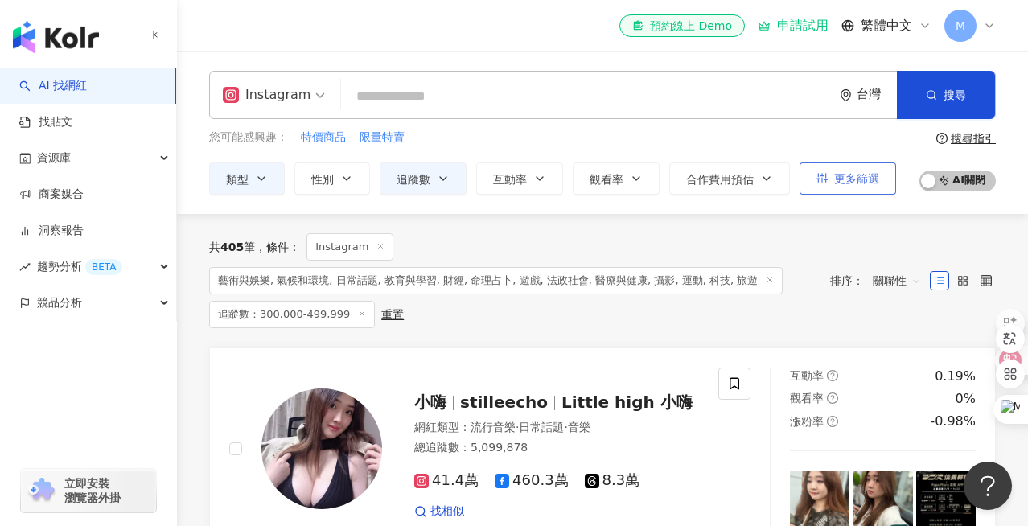
click at [872, 180] on span "更多篩選" at bounding box center [857, 178] width 45 height 13
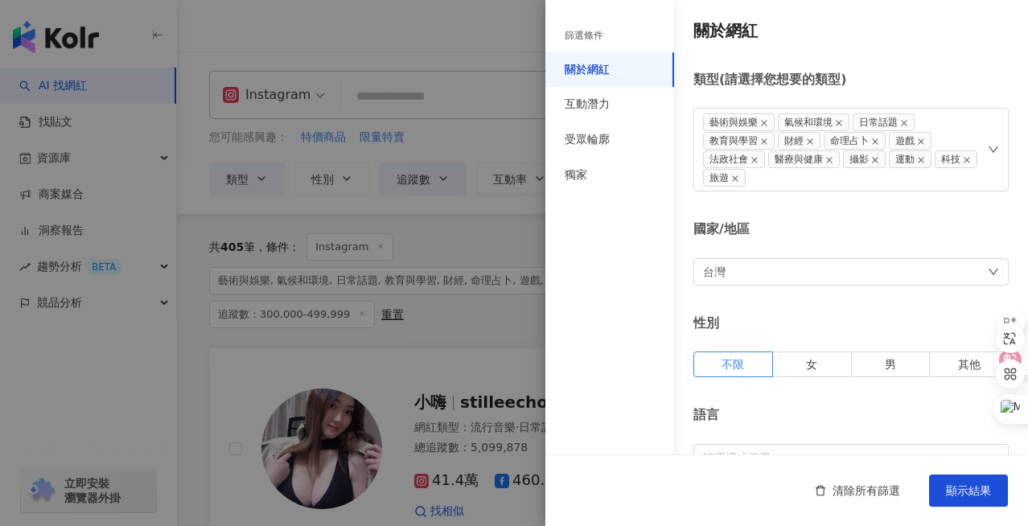
click at [874, 161] on icon "close" at bounding box center [875, 160] width 6 height 6
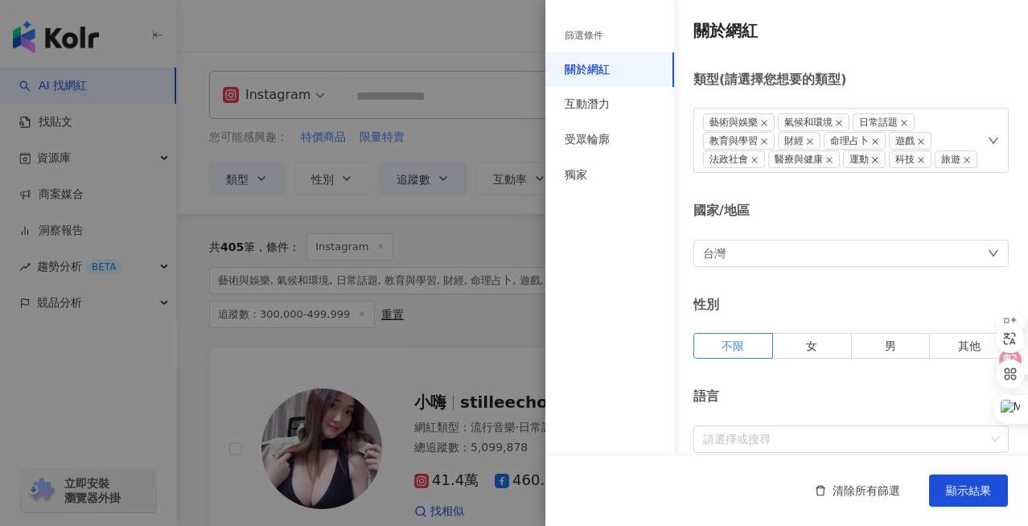
click at [875, 162] on icon "close" at bounding box center [876, 160] width 8 height 8
click at [925, 162] on icon "close" at bounding box center [921, 160] width 8 height 8
click at [904, 122] on icon "close" at bounding box center [905, 123] width 8 height 8
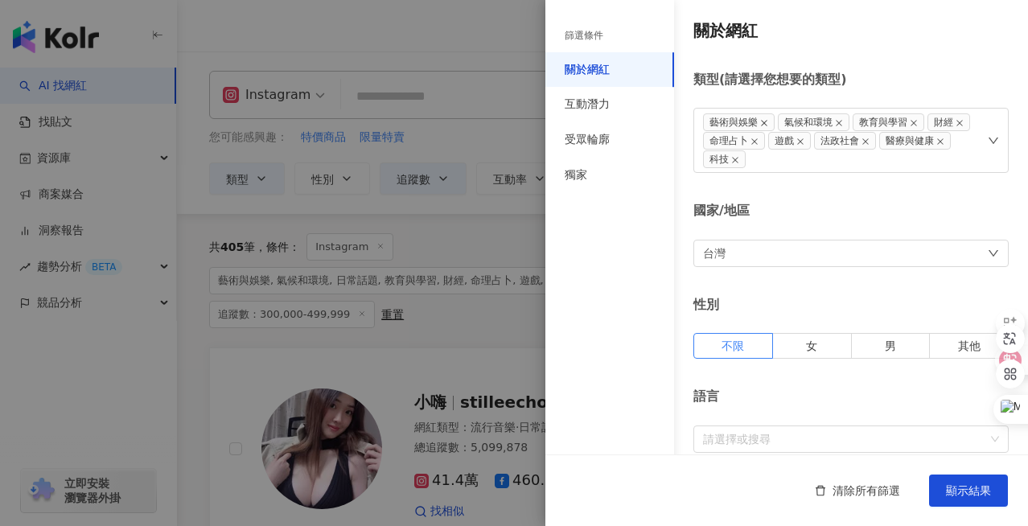
click at [763, 122] on icon "close" at bounding box center [765, 123] width 8 height 8
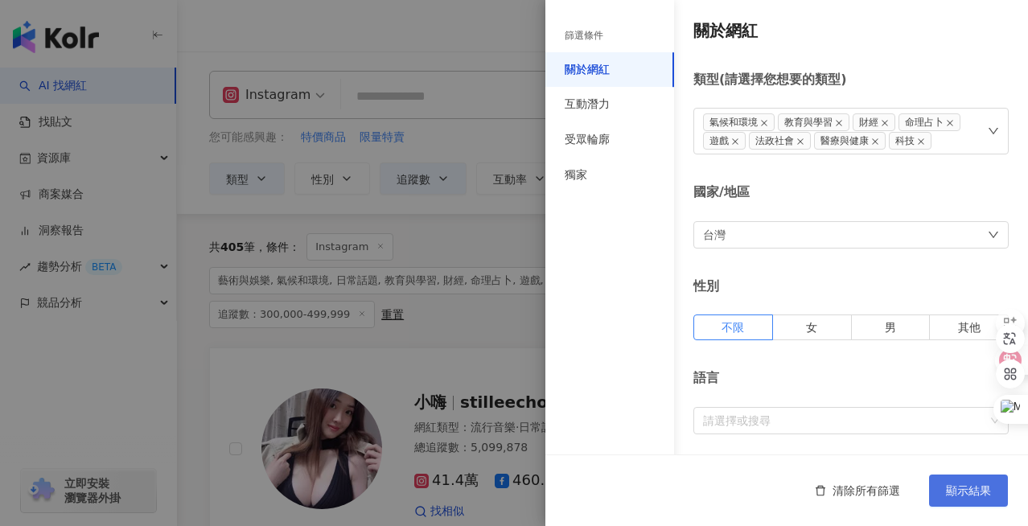
click at [979, 493] on span "顯示結果" at bounding box center [968, 490] width 45 height 13
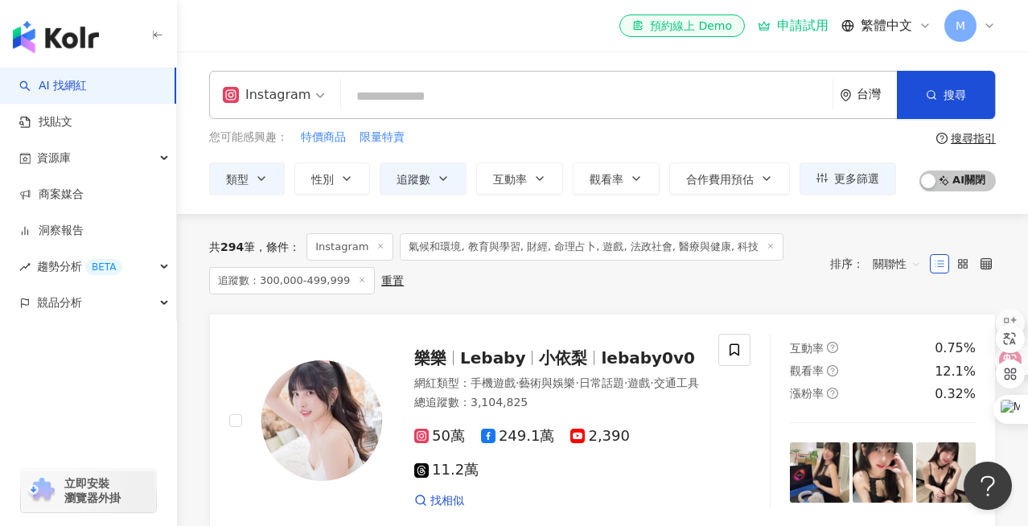
click at [575, 98] on input "search" at bounding box center [587, 96] width 479 height 31
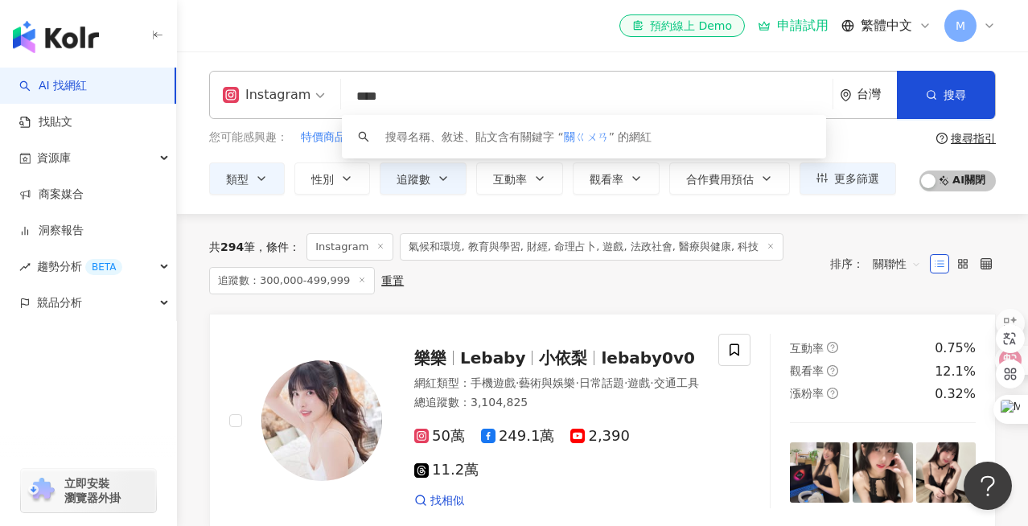
type input "**"
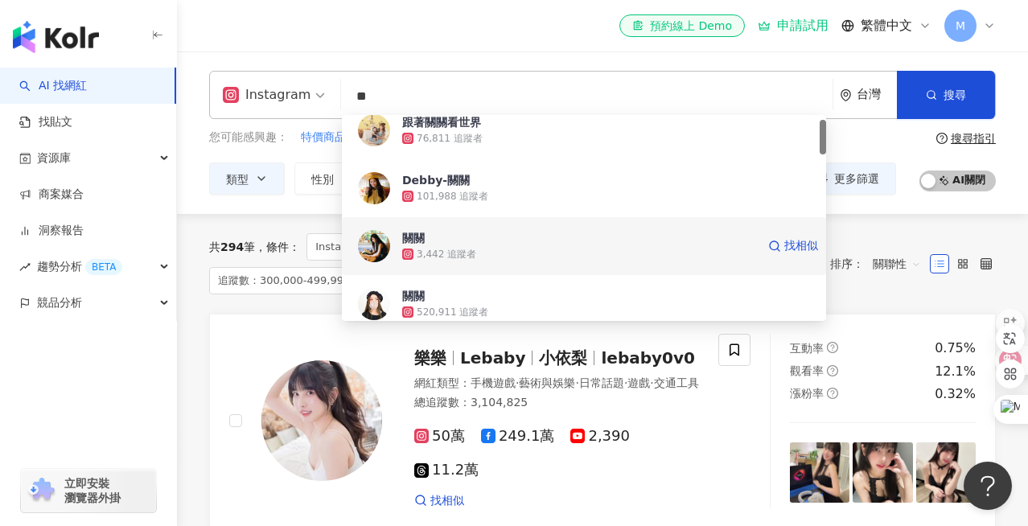
scroll to position [44, 0]
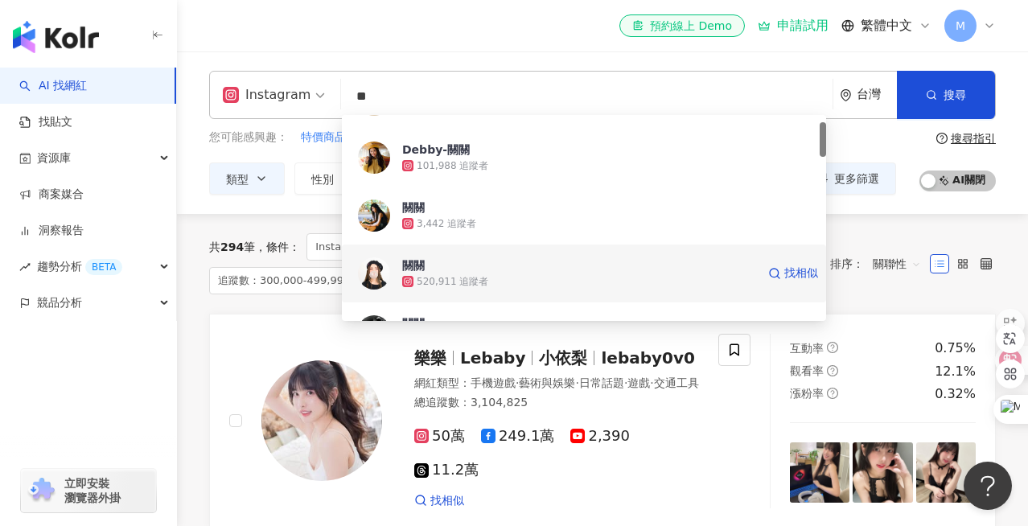
click at [523, 271] on span "關關" at bounding box center [579, 266] width 354 height 16
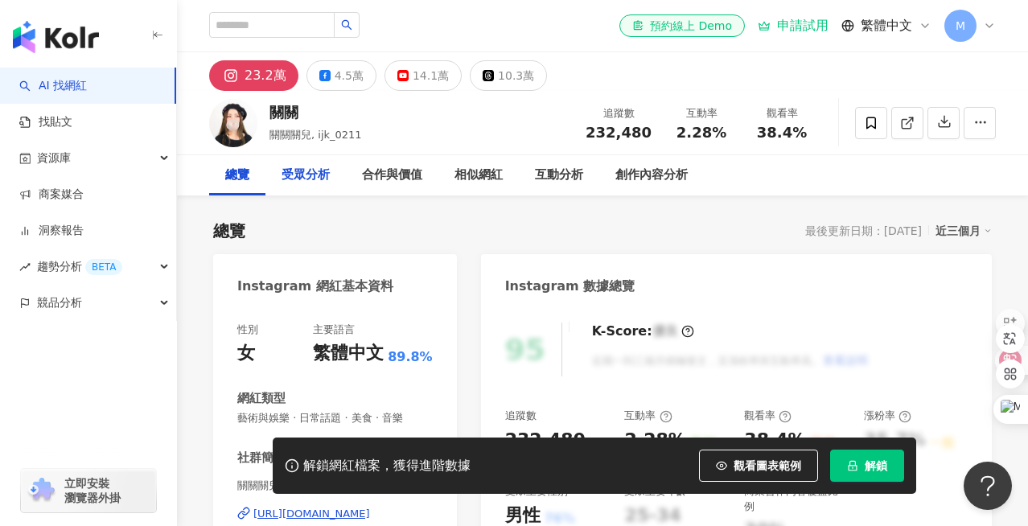
click at [284, 188] on div "受眾分析" at bounding box center [306, 175] width 80 height 40
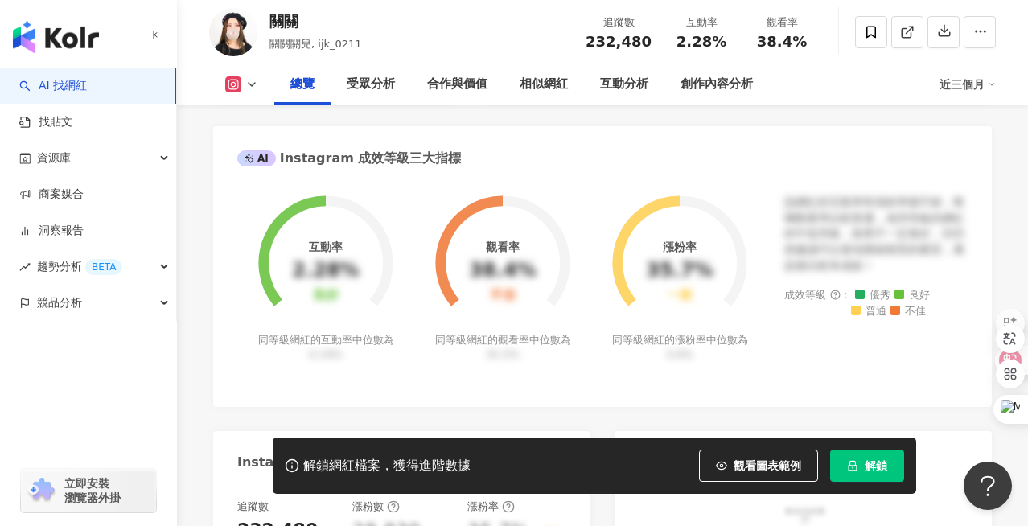
scroll to position [565, 0]
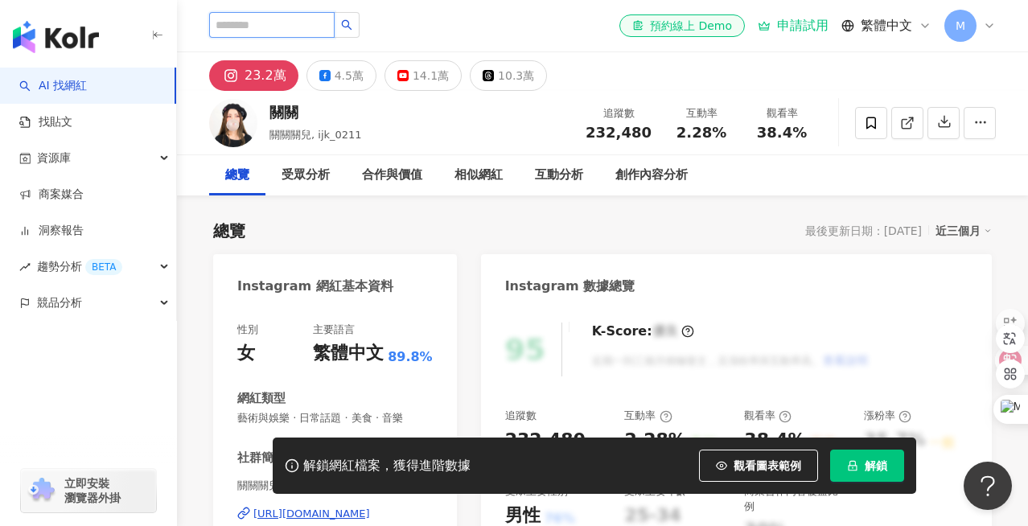
click at [261, 27] on input "search" at bounding box center [272, 25] width 126 height 26
type input "**"
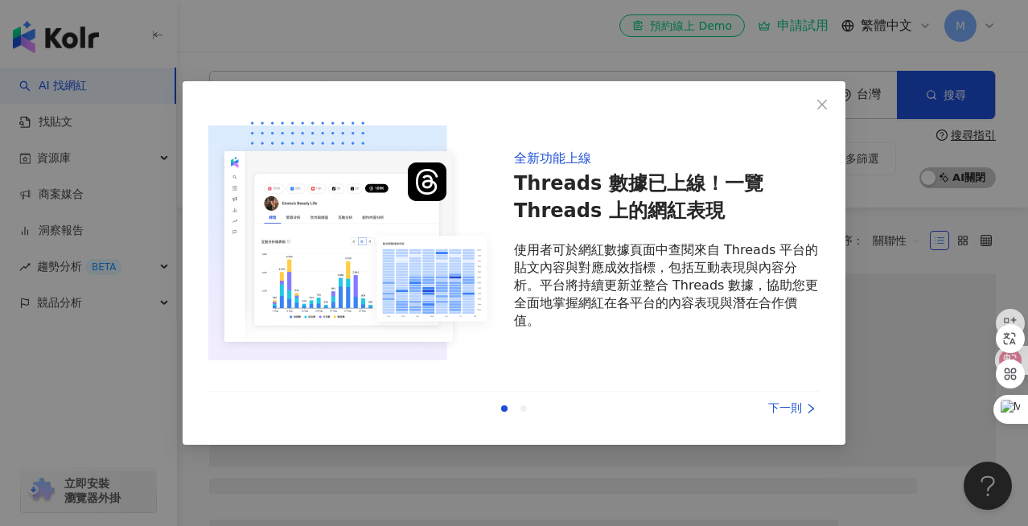
click at [794, 418] on div "上一則 下一則" at bounding box center [514, 409] width 612 height 34
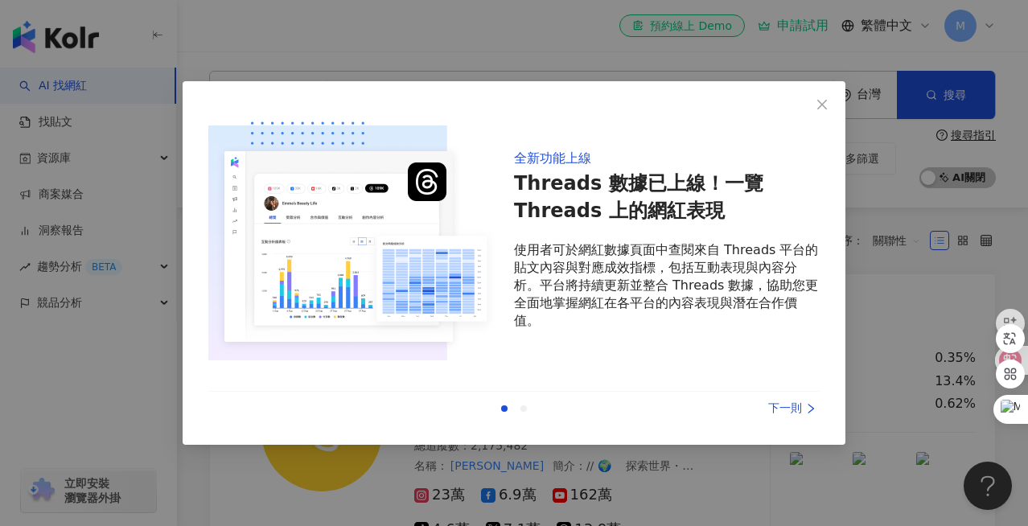
click at [793, 407] on div "下一則" at bounding box center [759, 409] width 121 height 18
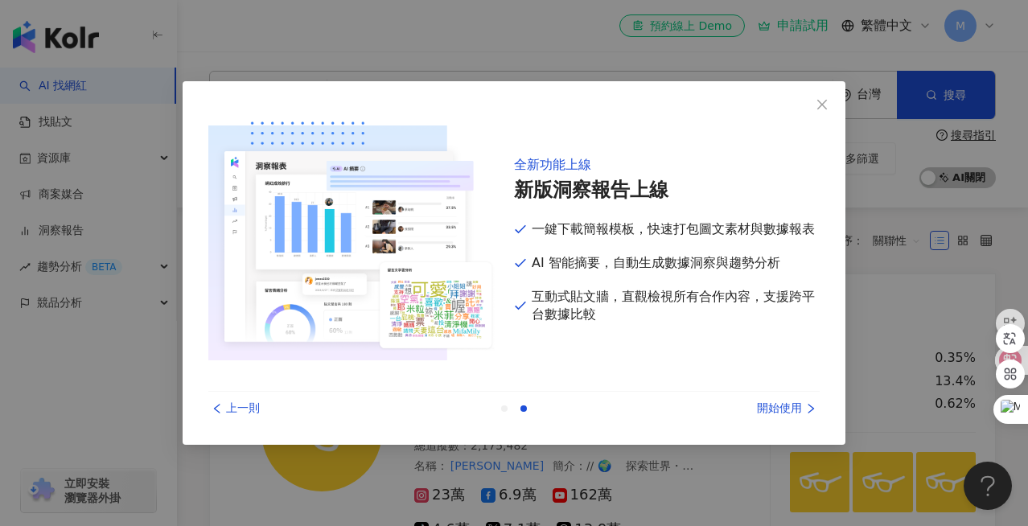
click at [793, 407] on div "開始使用" at bounding box center [759, 409] width 121 height 18
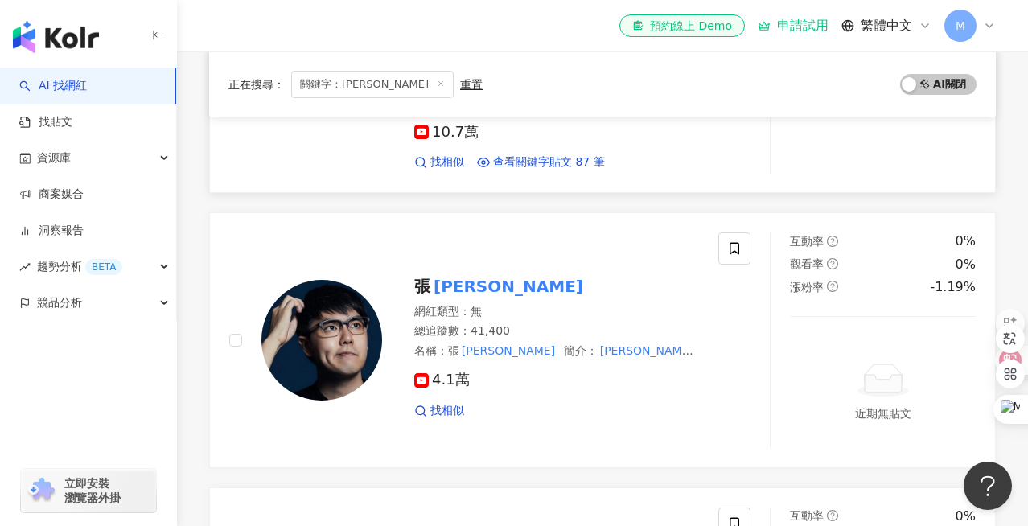
scroll to position [620, 0]
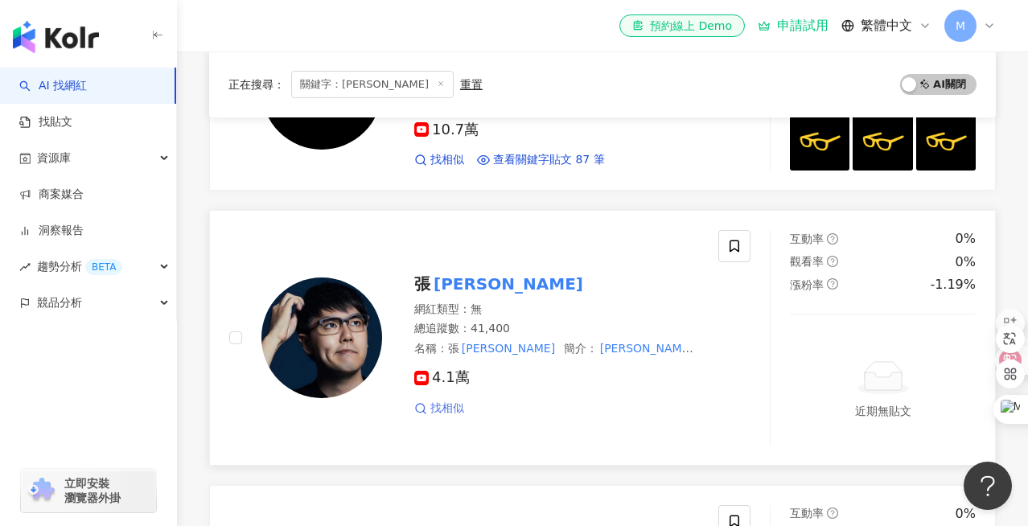
click at [459, 401] on span "找相似" at bounding box center [448, 409] width 34 height 16
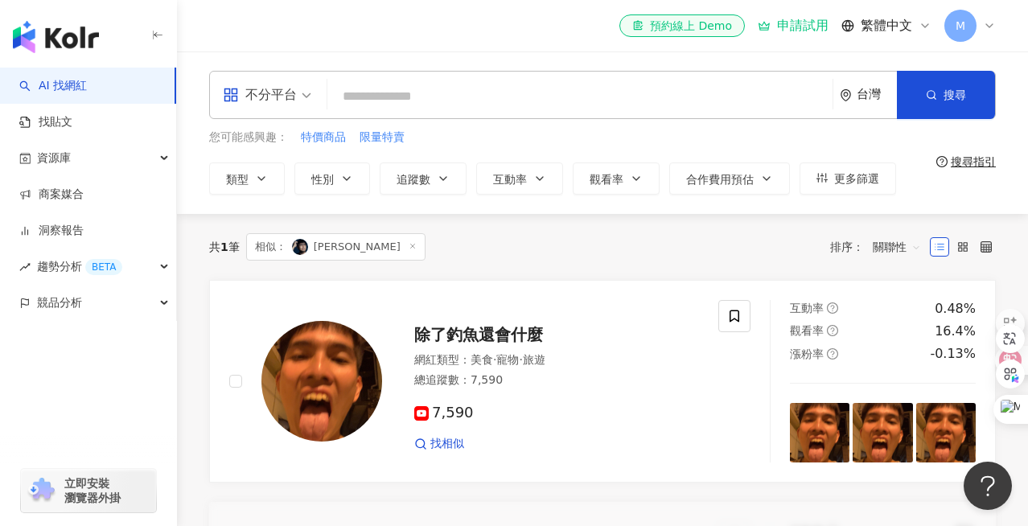
click at [409, 249] on icon at bounding box center [413, 246] width 8 height 8
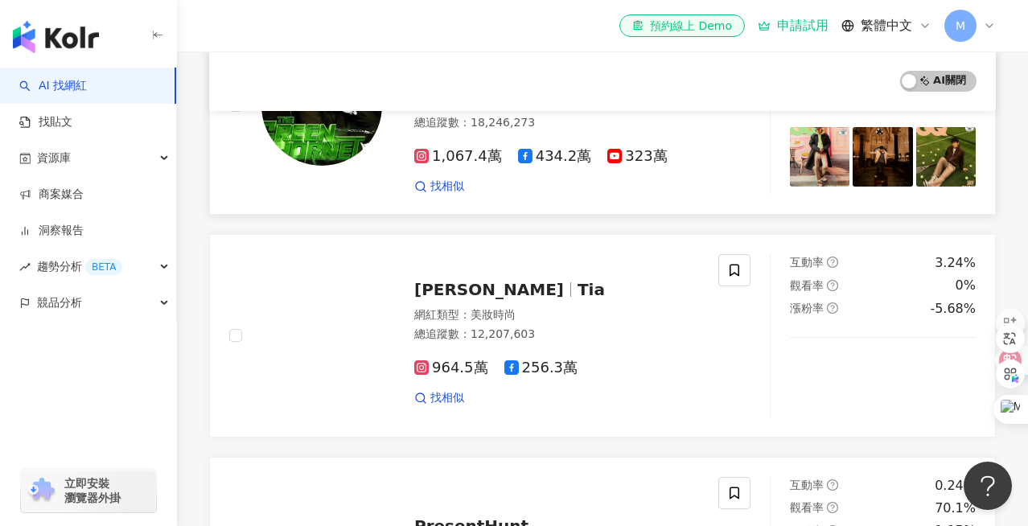
scroll to position [555, 0]
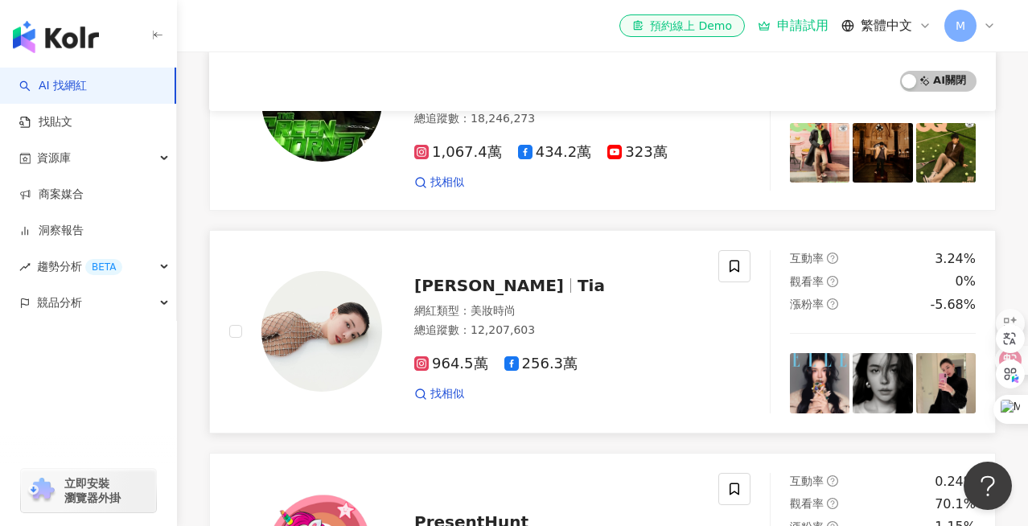
click at [460, 276] on span "[PERSON_NAME]" at bounding box center [489, 285] width 150 height 19
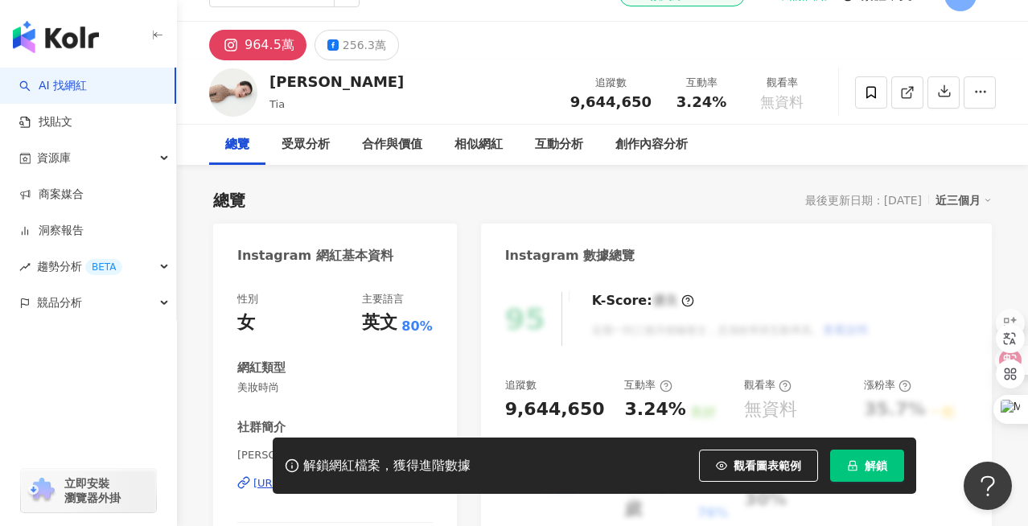
scroll to position [26, 0]
